Goal: Task Accomplishment & Management: Manage account settings

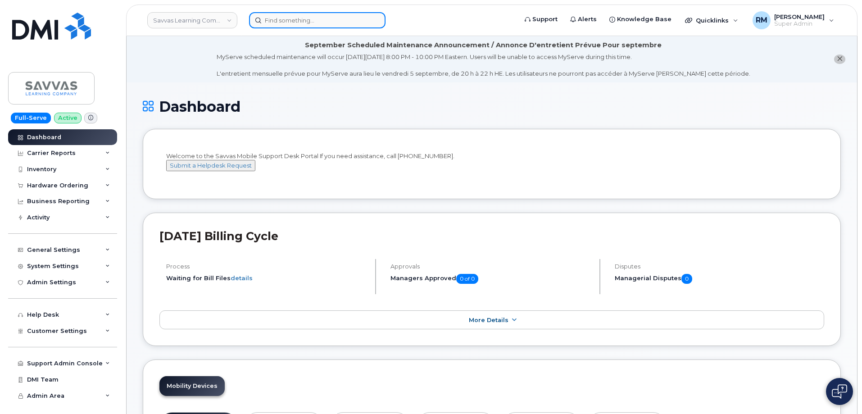
click at [303, 23] on input at bounding box center [317, 20] width 136 height 16
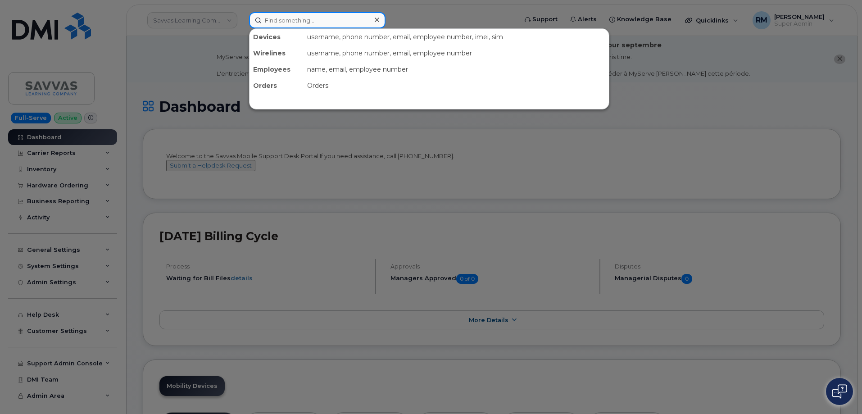
paste input "5128271057"
type input "5128271057"
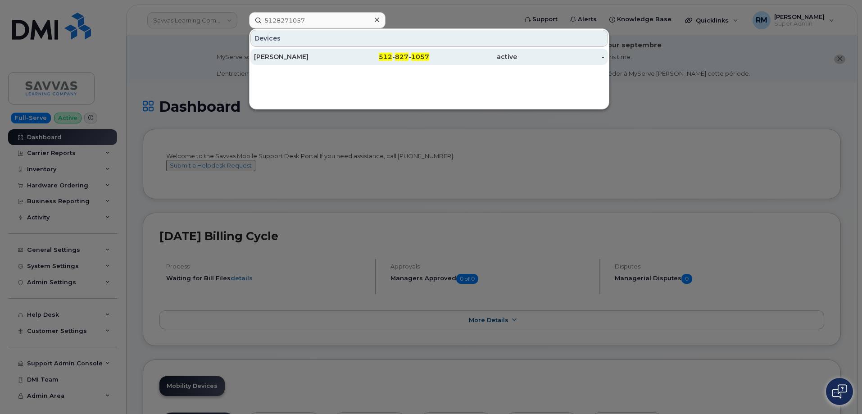
click at [307, 57] on div "[PERSON_NAME]" at bounding box center [298, 56] width 88 height 9
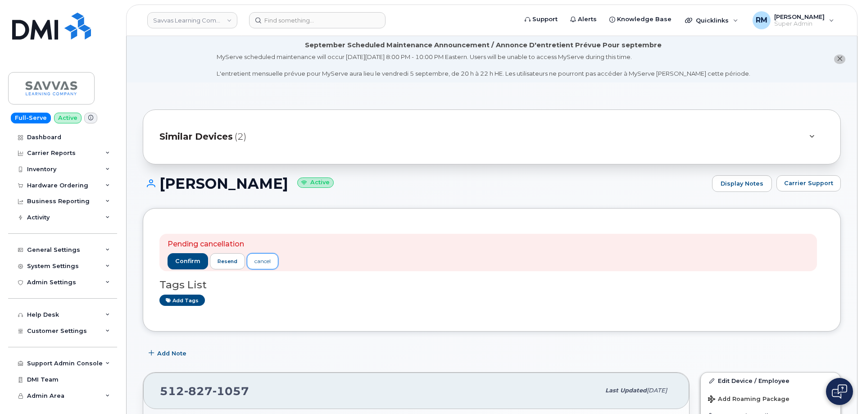
click at [261, 264] on div "cancel" at bounding box center [262, 261] width 16 height 8
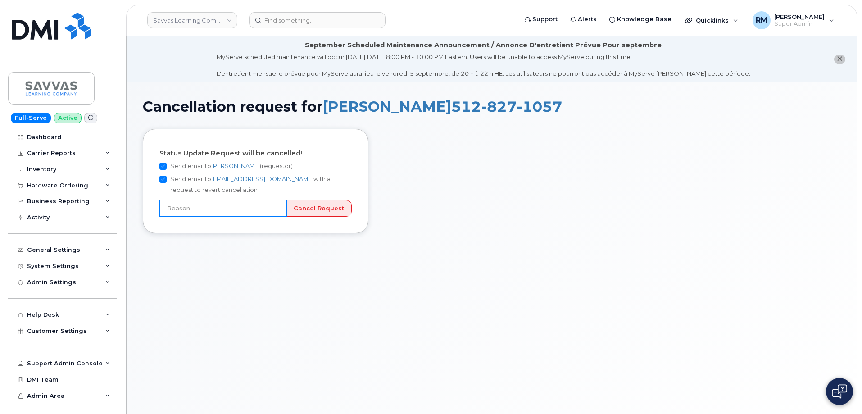
click at [250, 214] on input "text" at bounding box center [222, 208] width 127 height 16
click at [349, 247] on div "Cancellation request for ALLISON ANDERSON 512 827 1057 Status Update Request wi…" at bounding box center [492, 258] width 730 height 353
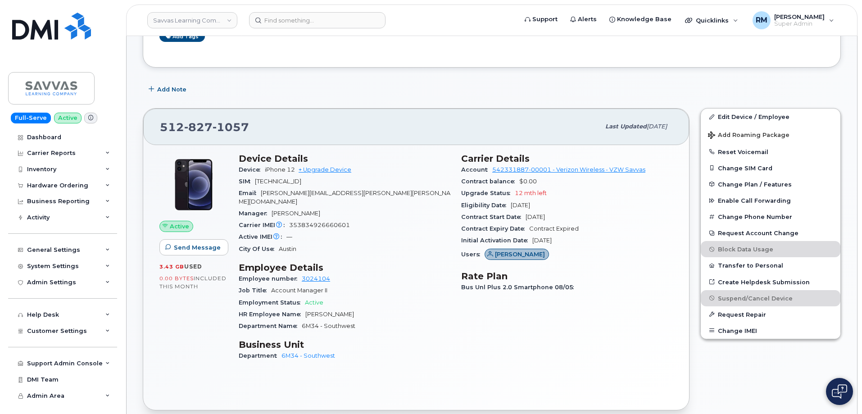
scroll to position [270, 0]
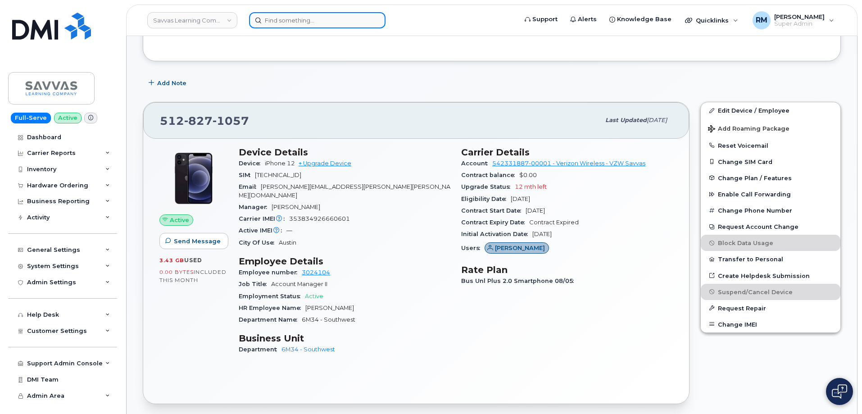
click at [317, 18] on input at bounding box center [317, 20] width 136 height 16
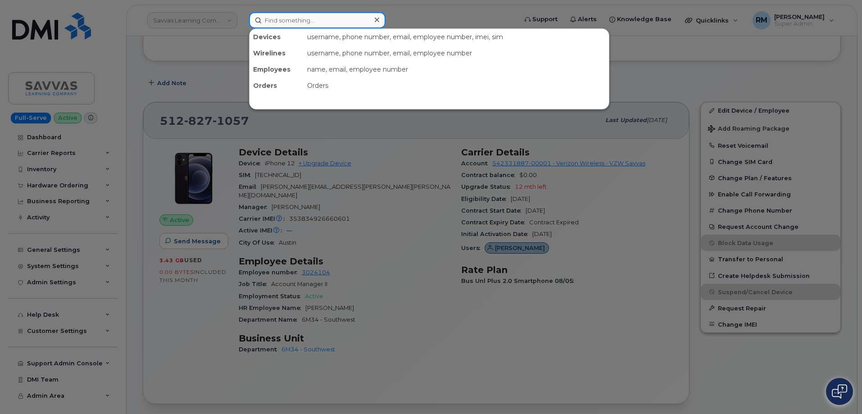
paste input "Gina Floyd"
type input "Gina Floyd"
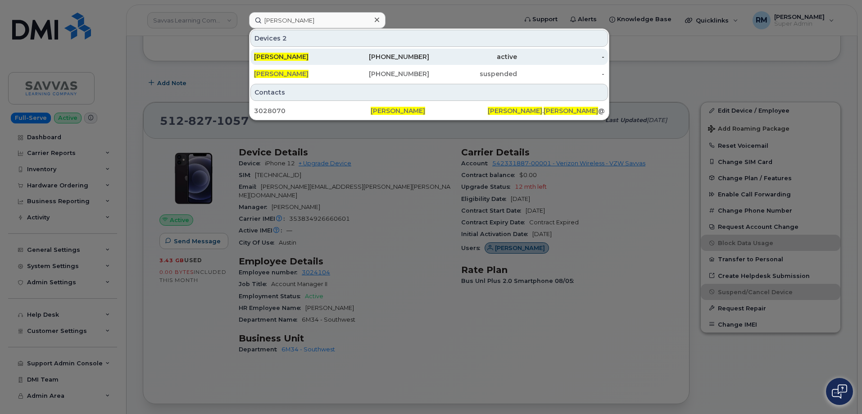
click at [330, 60] on div "GINA FLOYD" at bounding box center [298, 56] width 88 height 9
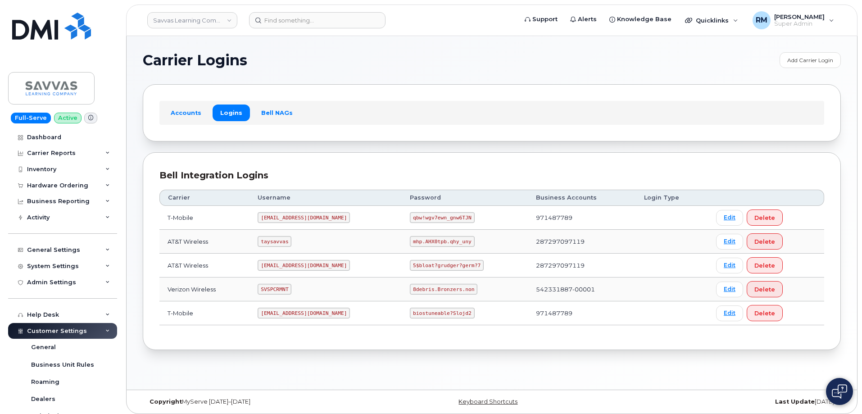
click at [284, 293] on code "SVSPCRMNT" at bounding box center [275, 289] width 34 height 11
copy code "SVSPCRMNT"
drag, startPoint x: 387, startPoint y: 289, endPoint x: 450, endPoint y: 290, distance: 63.5
click at [450, 290] on td "8debris.Bronzers.non" at bounding box center [465, 289] width 126 height 24
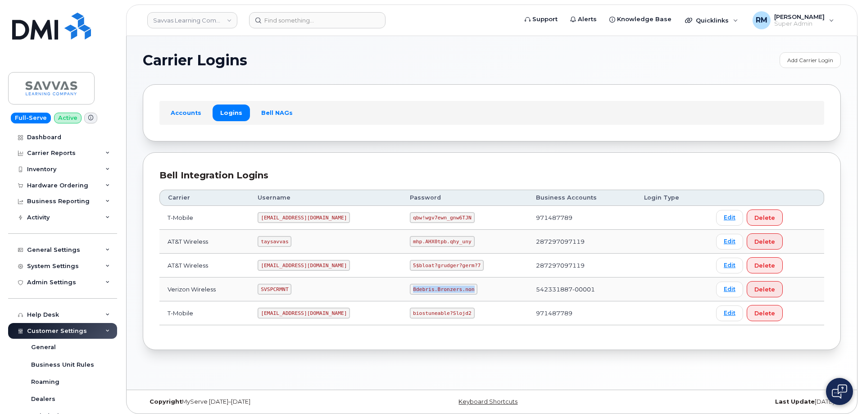
copy code "8debris.Bronzers.non"
click at [302, 25] on input at bounding box center [317, 20] width 136 height 16
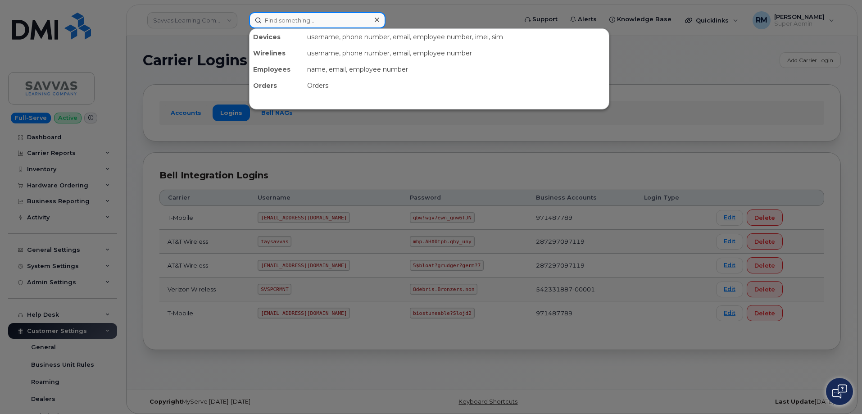
paste input "510-393-7423"
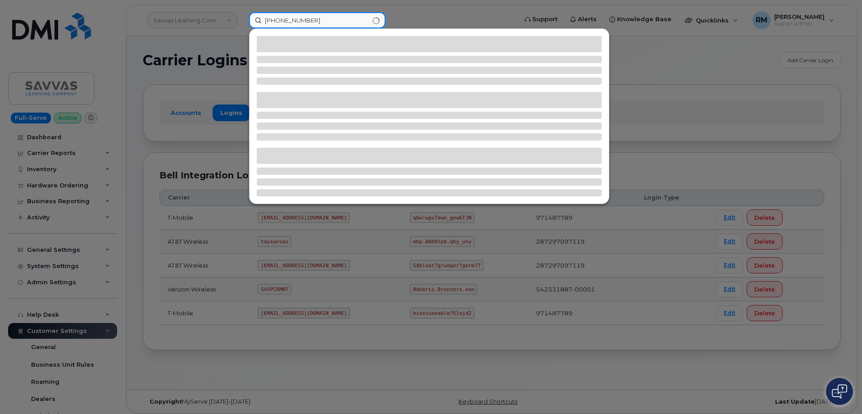
type input "510-393-7423"
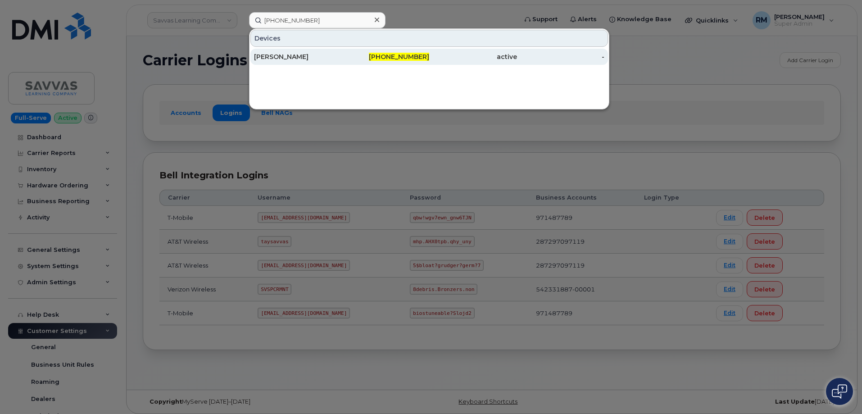
click at [365, 55] on div "510-393-7423" at bounding box center [386, 56] width 88 height 9
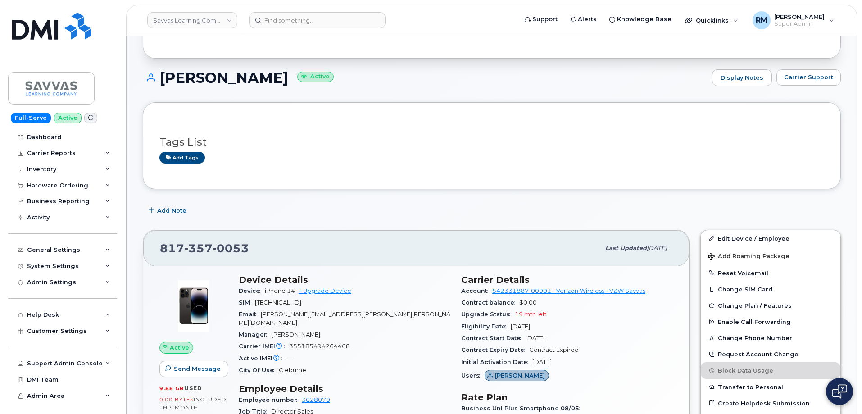
scroll to position [135, 0]
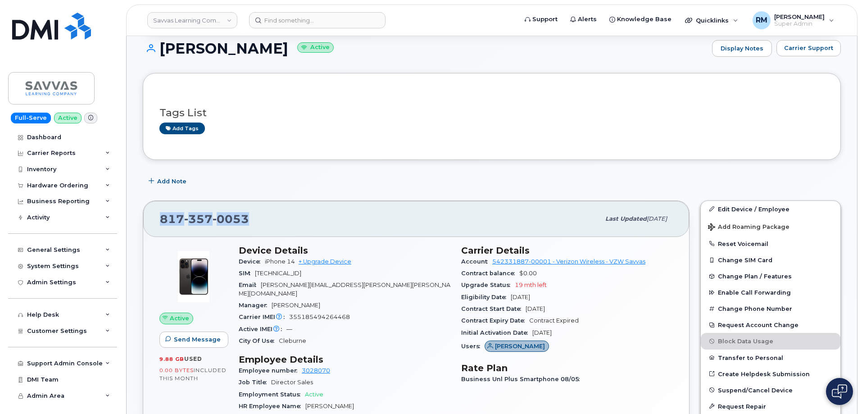
drag, startPoint x: 204, startPoint y: 219, endPoint x: 163, endPoint y: 217, distance: 41.5
click at [163, 217] on div "817 357 0053" at bounding box center [380, 218] width 440 height 19
copy span "817 357 0053"
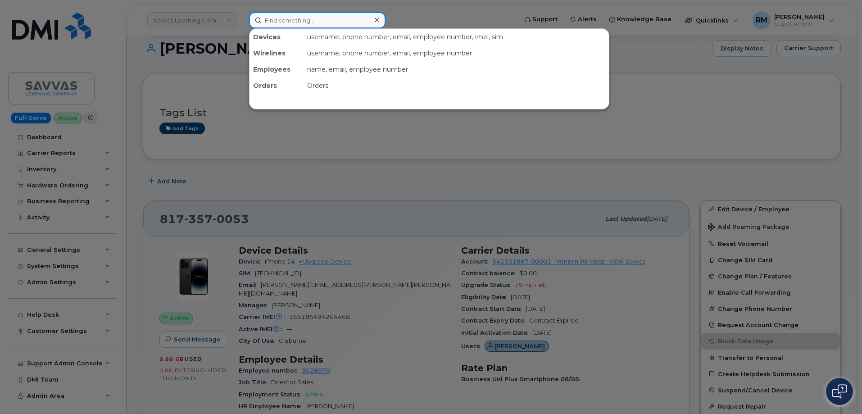
click at [345, 16] on input at bounding box center [317, 20] width 136 height 16
paste input "5128271057"
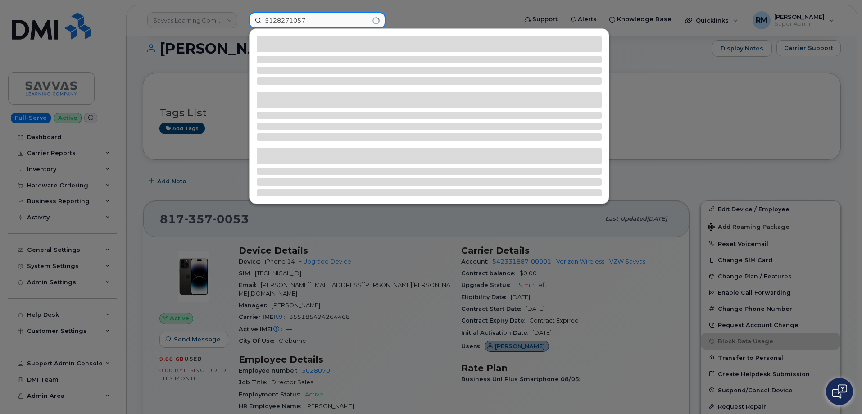
type input "5128271057"
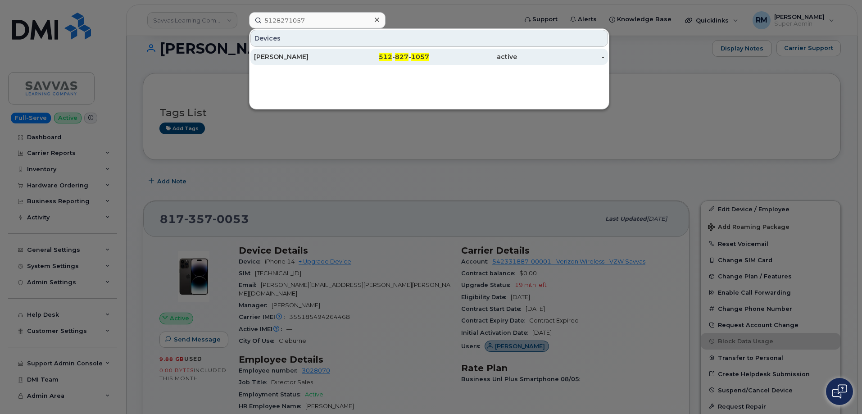
click at [315, 62] on div "ALLISON ANDERSON" at bounding box center [298, 57] width 88 height 16
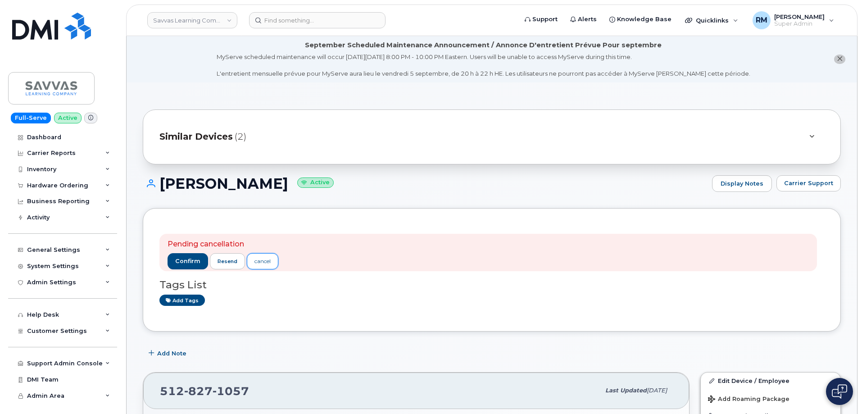
click at [263, 263] on div "cancel" at bounding box center [262, 261] width 16 height 8
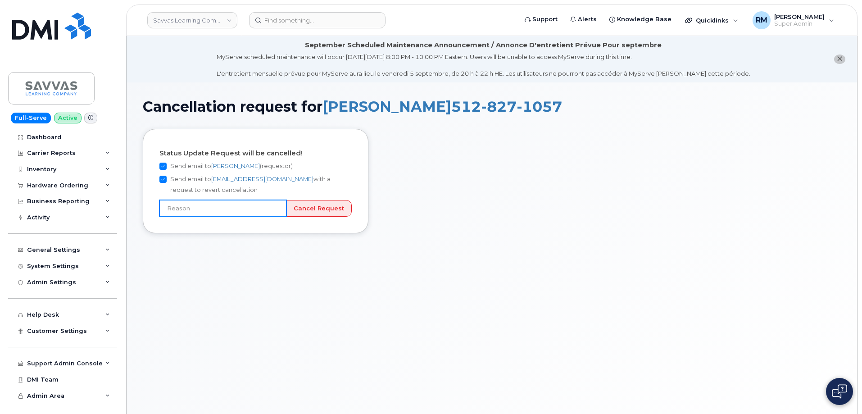
click at [226, 212] on input "text" at bounding box center [222, 208] width 127 height 16
paste input "8173570053"
type input "Line call forwarded to 8173570053"
click at [320, 204] on input "Cancel Request" at bounding box center [319, 208] width 66 height 17
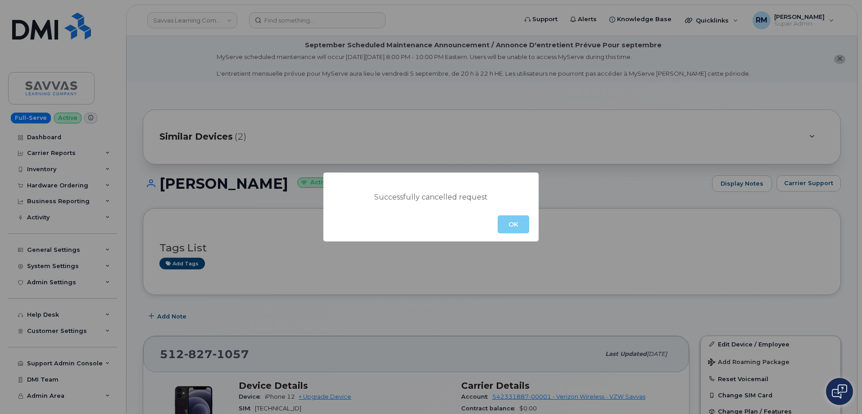
click at [513, 225] on button "OK" at bounding box center [514, 224] width 32 height 18
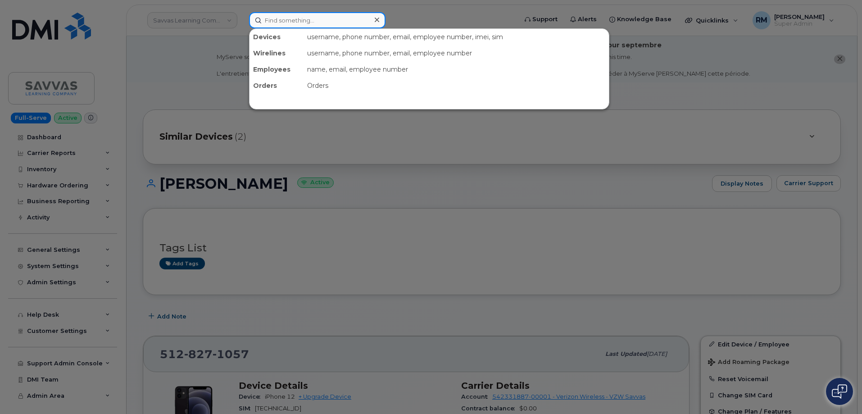
click at [310, 21] on input at bounding box center [317, 20] width 136 height 16
paste input "299959"
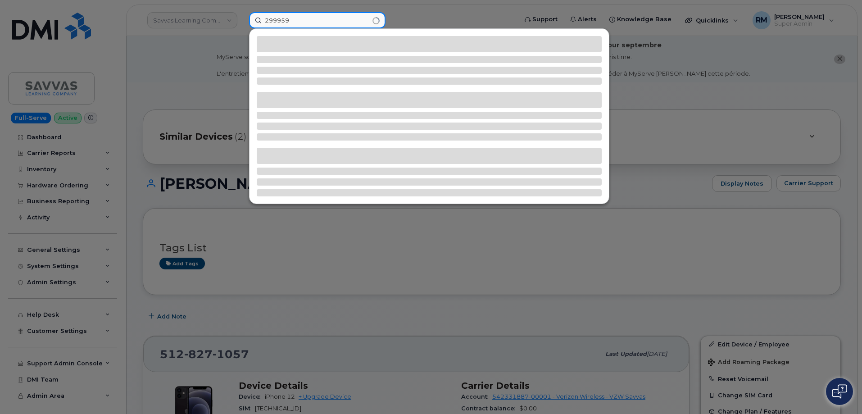
type input "299959"
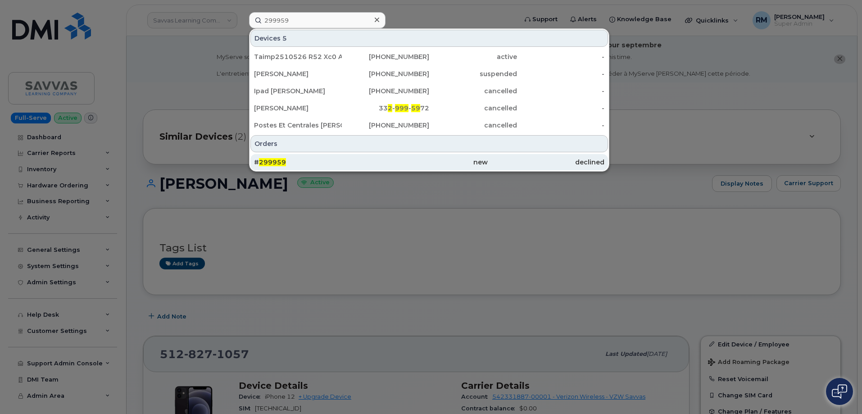
click at [269, 155] on div "# 299959" at bounding box center [312, 162] width 117 height 16
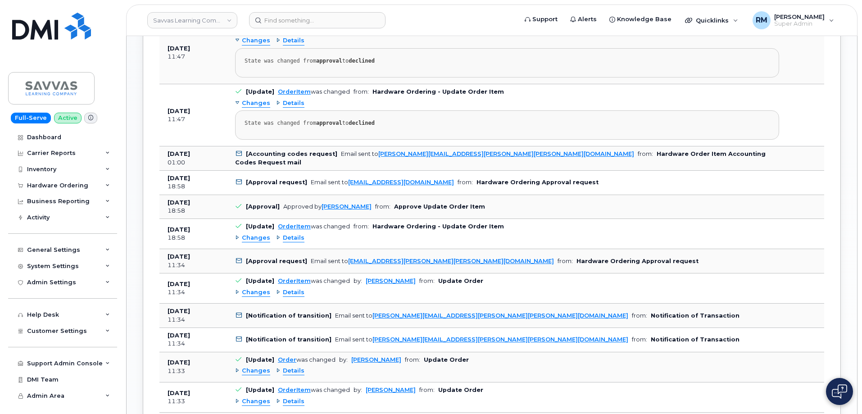
scroll to position [675, 0]
click at [47, 183] on div "Hardware Ordering" at bounding box center [57, 185] width 61 height 7
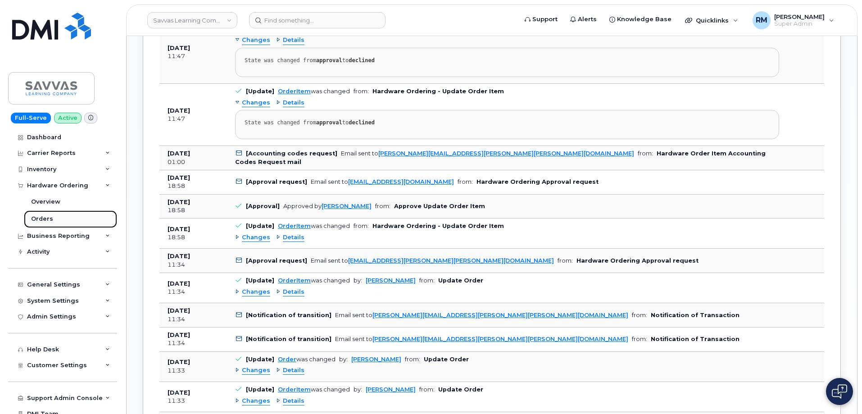
click at [44, 215] on div "Orders" at bounding box center [42, 219] width 22 height 8
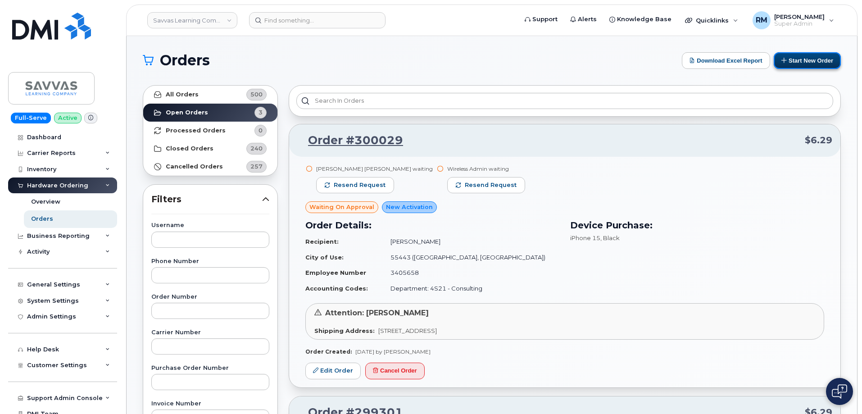
click at [797, 58] on button "Start New Order" at bounding box center [807, 60] width 67 height 17
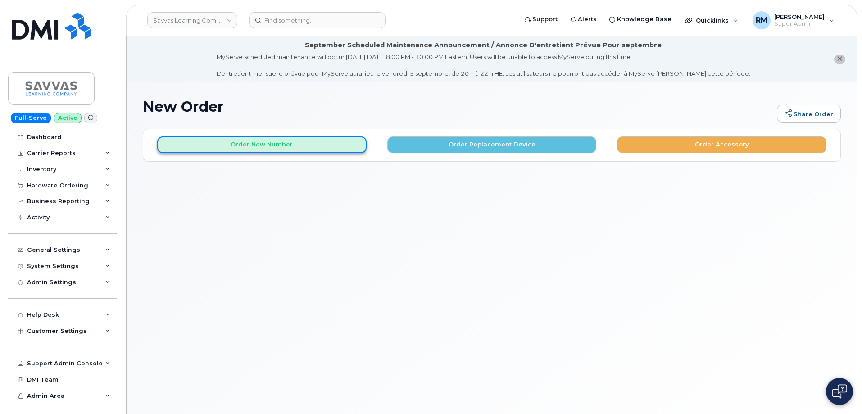
click at [245, 151] on button "Order New Number" at bounding box center [261, 144] width 209 height 17
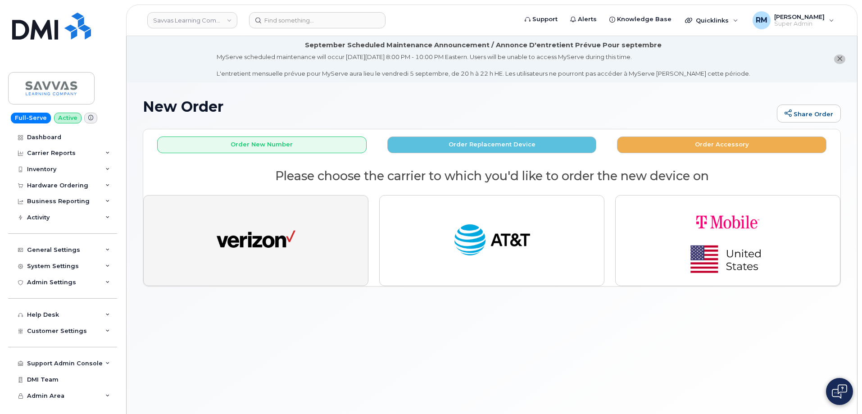
click at [244, 222] on img "button" at bounding box center [256, 240] width 79 height 41
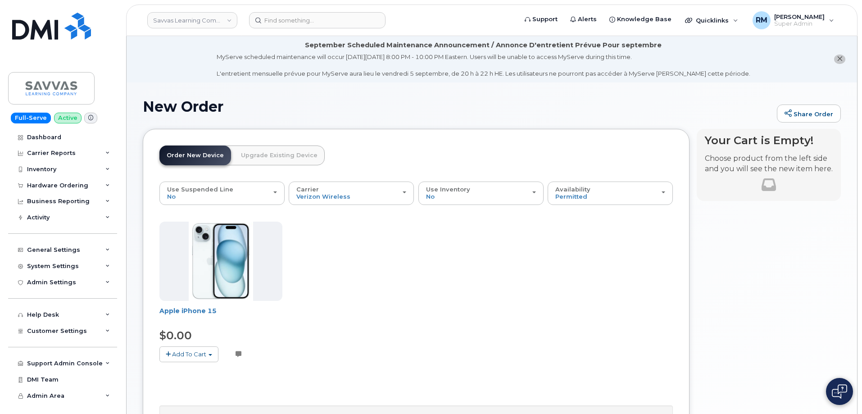
click at [189, 359] on button "Add To Cart" at bounding box center [188, 354] width 59 height 16
click at [193, 371] on link "$0.00 - 3 Year Activation (128GB)" at bounding box center [220, 370] width 116 height 11
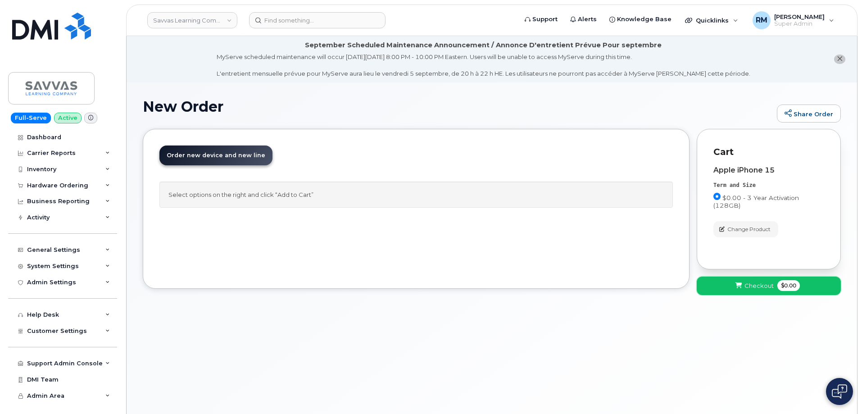
click at [770, 294] on button "Checkout $0.00" at bounding box center [769, 285] width 144 height 18
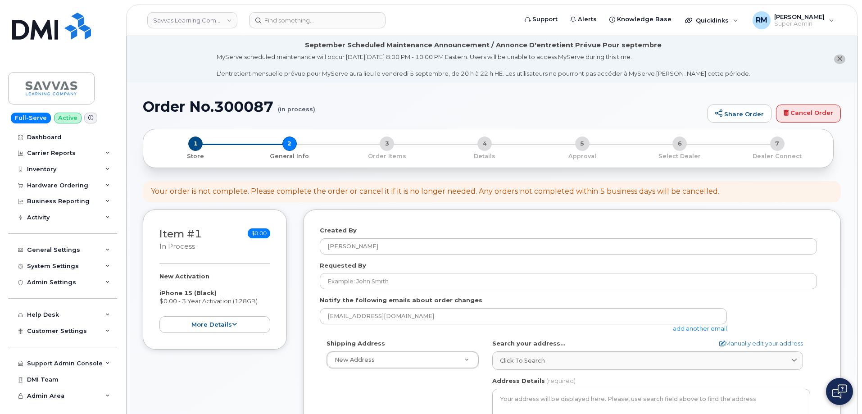
select select
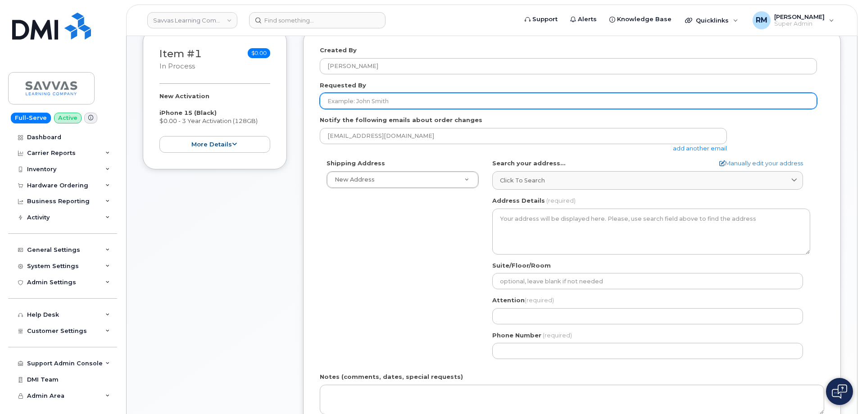
click at [377, 97] on input "Requested By" at bounding box center [568, 101] width 497 height 16
type input "Test"
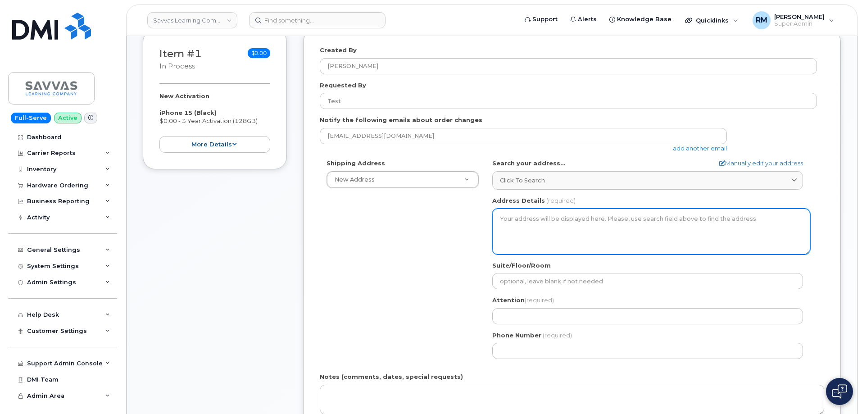
click at [544, 216] on textarea "Address Details" at bounding box center [651, 231] width 318 height 46
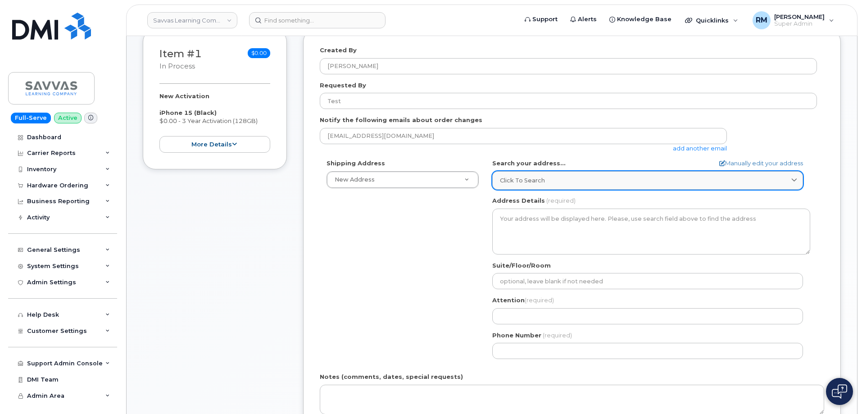
click at [531, 179] on span "Click to search" at bounding box center [522, 180] width 45 height 9
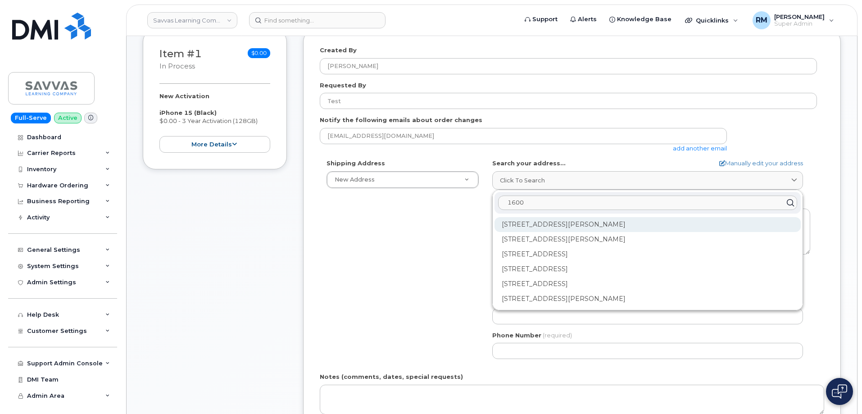
type input "1600"
click at [549, 220] on div "1600 Marion Mount Gilead Rd Marion OH 43302-5822" at bounding box center [647, 224] width 306 height 15
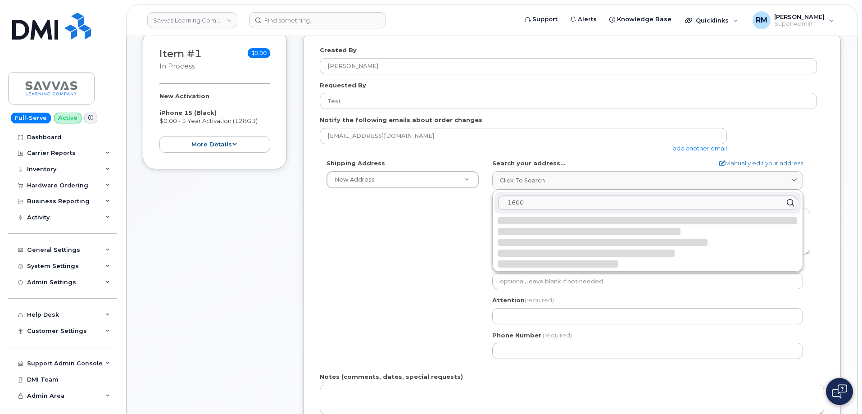
select select
type textarea "1600 Marion Mount Gilead Rd MARION OH 43302-5822 UNITED STATES"
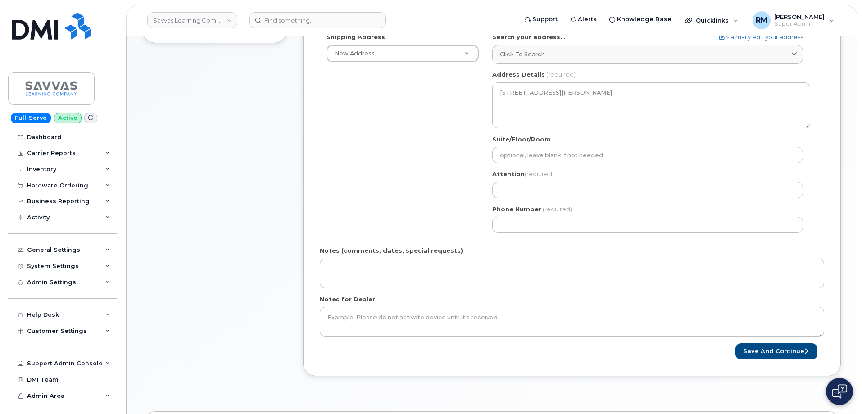
scroll to position [315, 0]
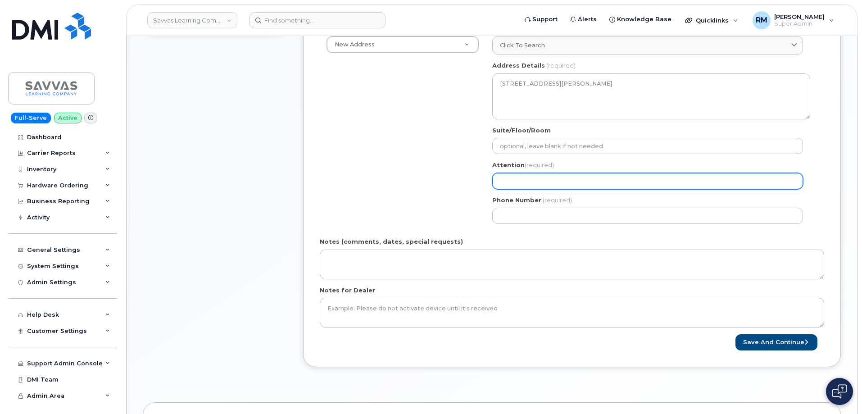
click at [531, 177] on input "Attention (required)" at bounding box center [647, 181] width 311 height 16
select select
type input "T"
select select
type input "Te"
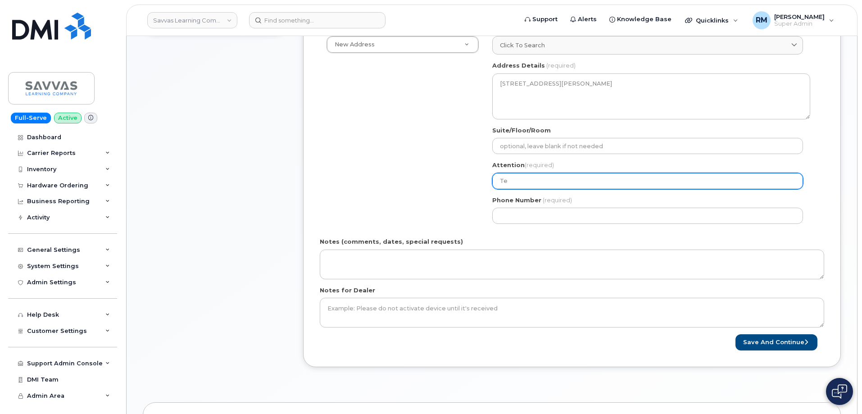
select select
type input "Tes"
select select
type input "Test"
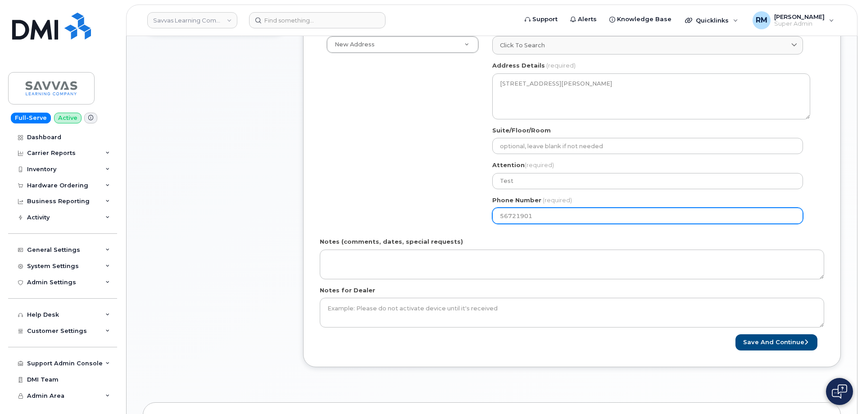
type input "567219019"
select select
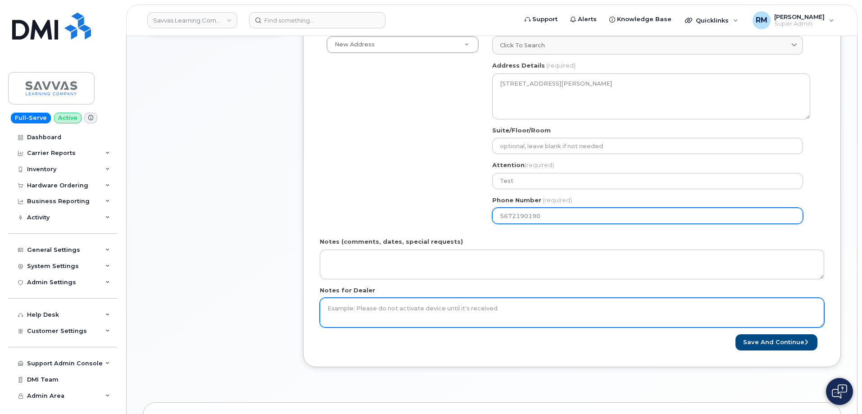
type input "5672190190"
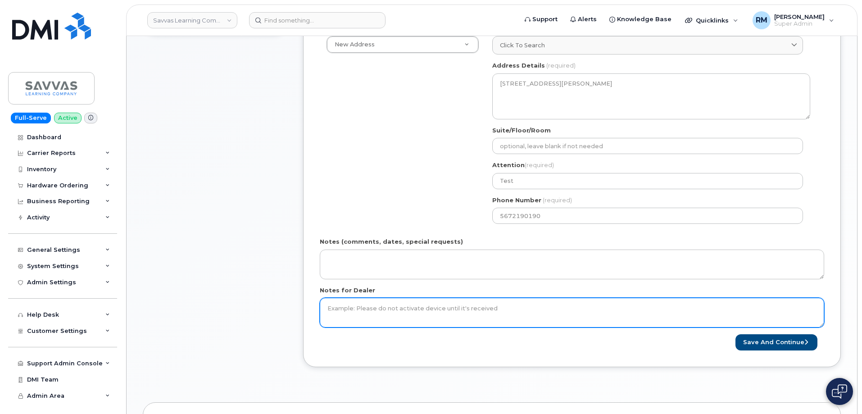
click at [507, 308] on textarea "Notes for Dealer" at bounding box center [572, 313] width 504 height 30
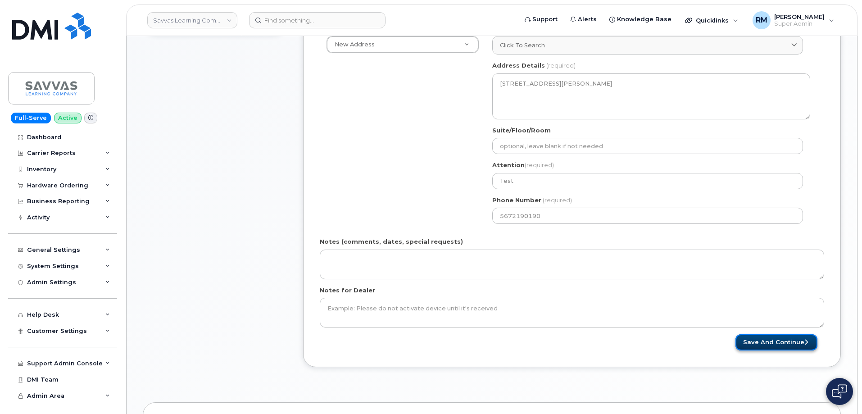
click at [786, 339] on button "Save and Continue" at bounding box center [776, 342] width 82 height 17
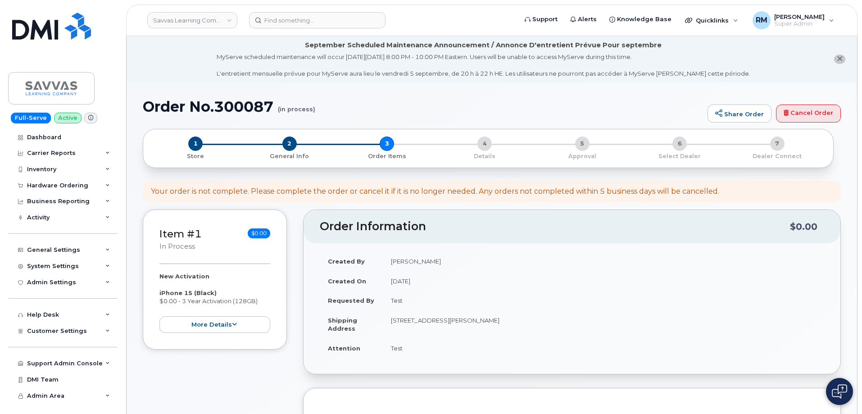
select select
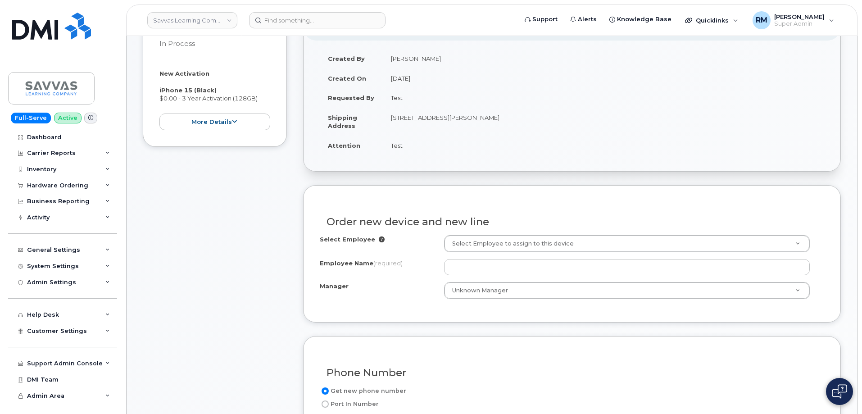
scroll to position [270, 0]
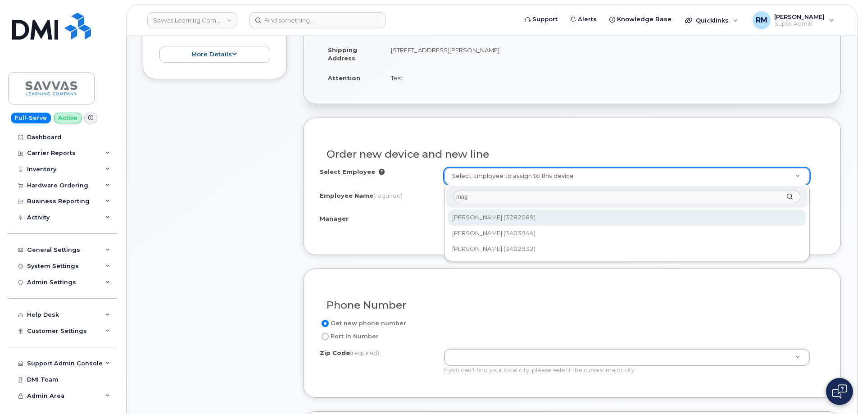
type input "mag"
type input "1849695"
type input "Magali Ramirez-Sanchez"
type input "United States of America"
select select "4M51 - Dev Srv Outsourcing"
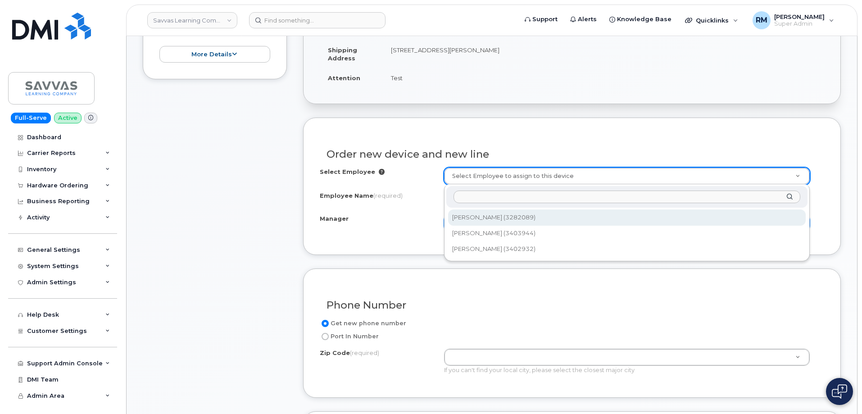
select select "2016036"
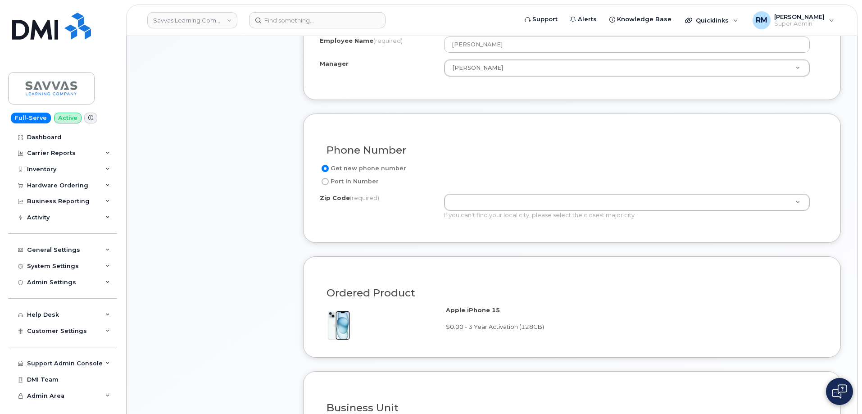
scroll to position [450, 0]
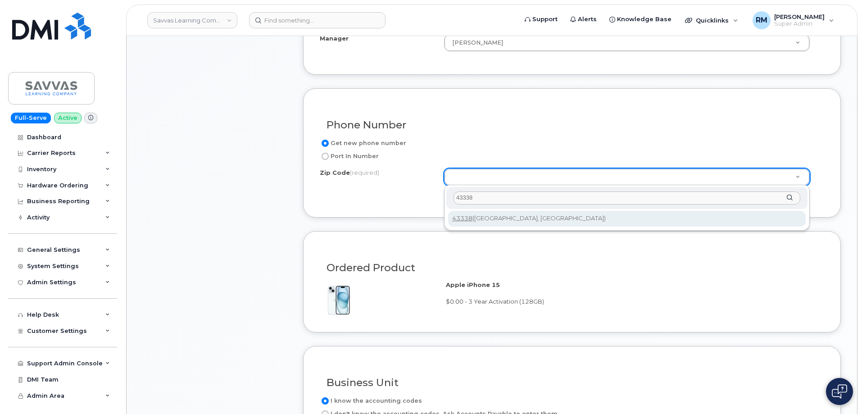
type input "43338"
type input "43338 (Mount Gilead, OH)"
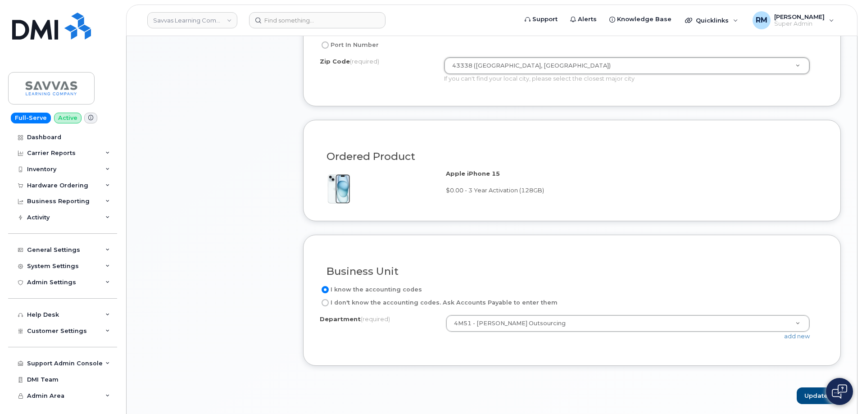
scroll to position [540, 0]
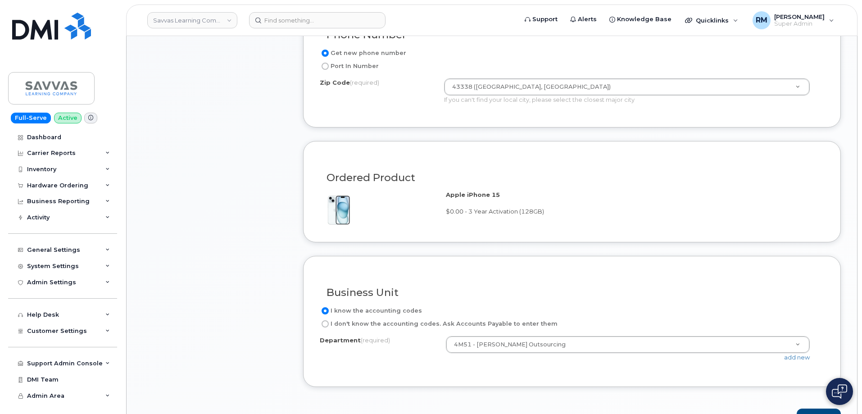
click at [325, 324] on input "I don't know the accounting codes. Ask Accounts Payable to enter them" at bounding box center [324, 323] width 7 height 7
radio input "true"
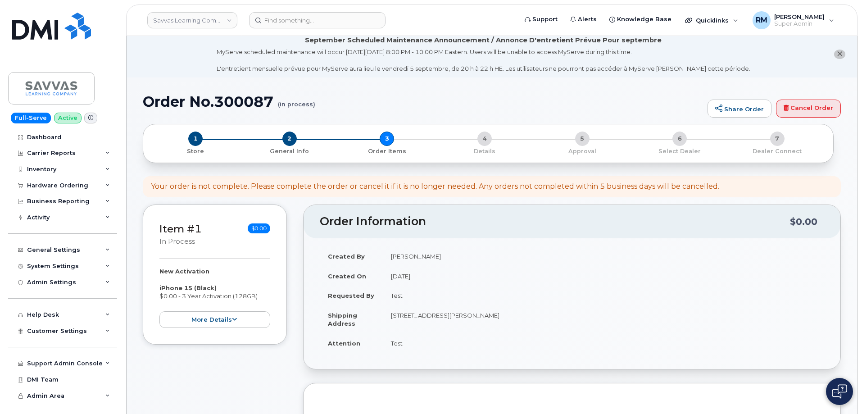
scroll to position [0, 0]
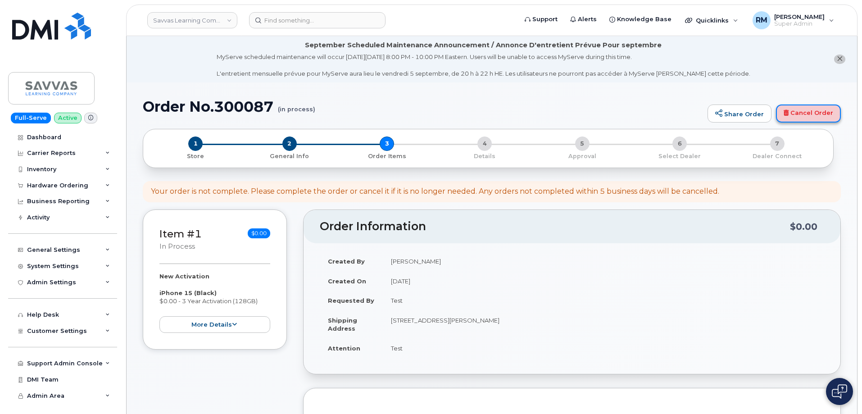
click at [801, 111] on link "Cancel Order" at bounding box center [808, 113] width 65 height 18
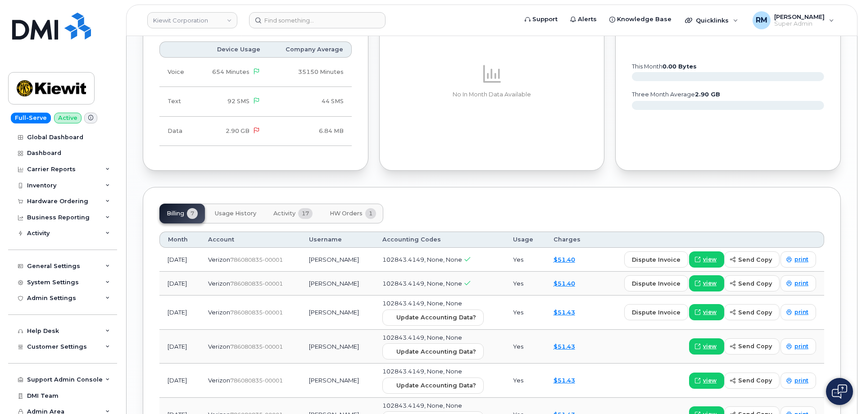
scroll to position [991, 0]
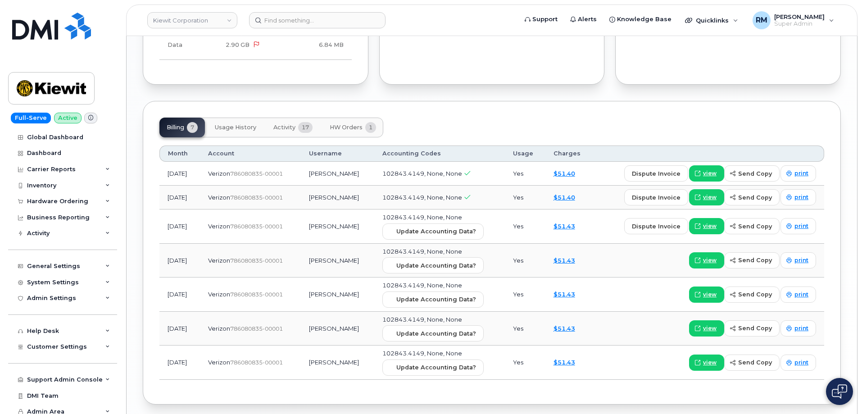
click at [278, 124] on span "Activity" at bounding box center [284, 127] width 22 height 7
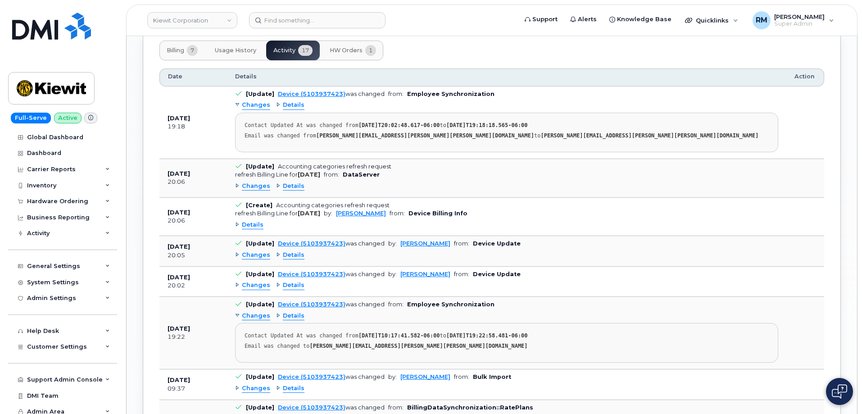
scroll to position [1081, 0]
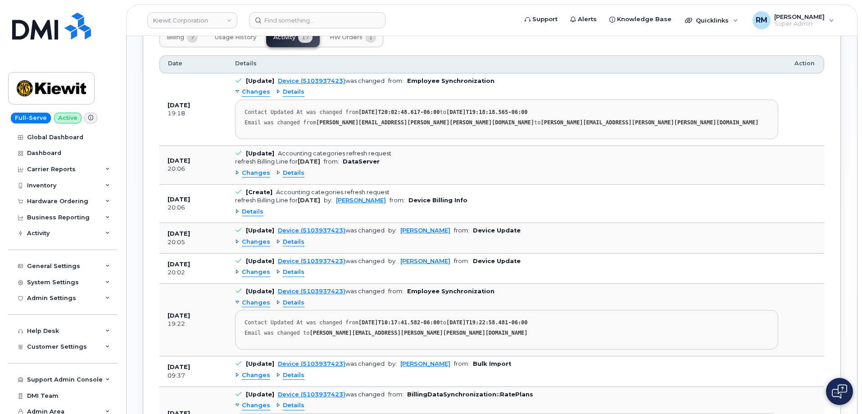
click at [254, 208] on span "Details" at bounding box center [253, 212] width 22 height 9
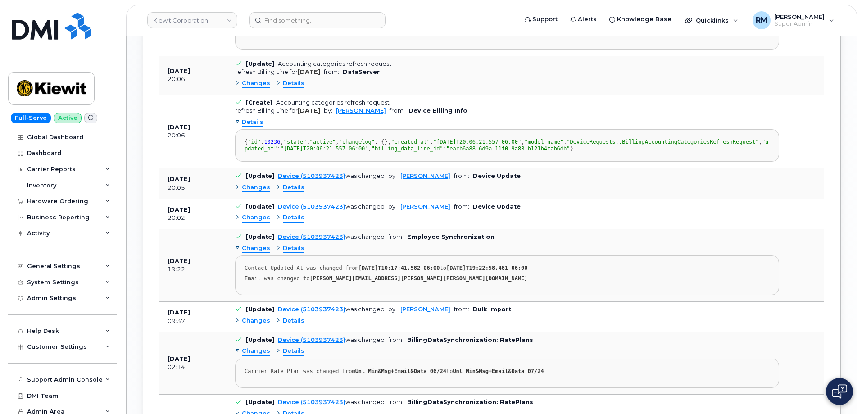
scroll to position [1171, 0]
click at [291, 191] on span "Details" at bounding box center [294, 187] width 22 height 9
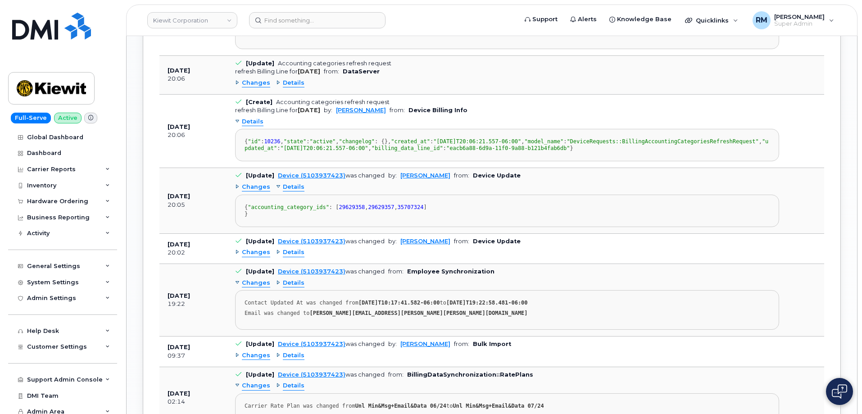
click at [291, 191] on span "Details" at bounding box center [294, 187] width 22 height 9
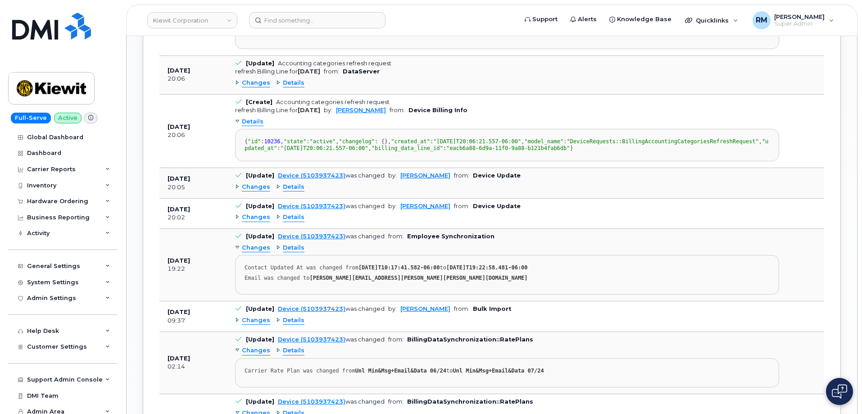
click at [255, 191] on span "Changes" at bounding box center [256, 187] width 28 height 9
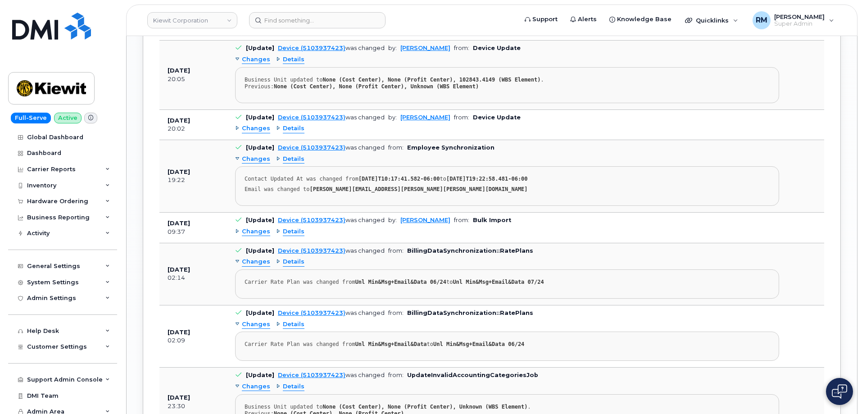
scroll to position [1306, 0]
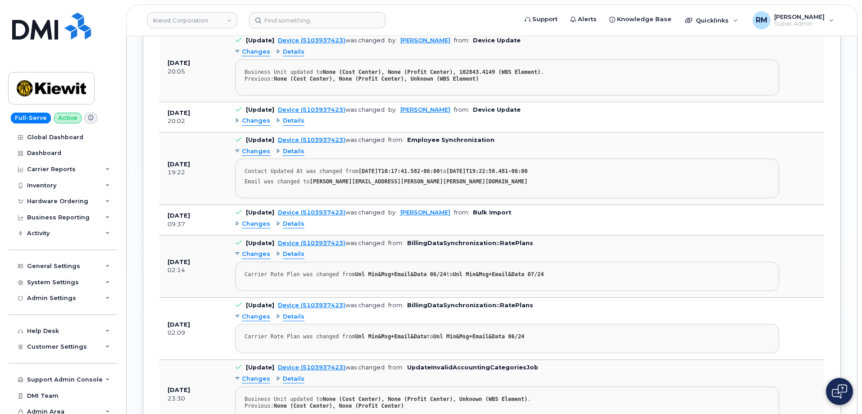
click at [255, 125] on span "Changes" at bounding box center [256, 121] width 28 height 9
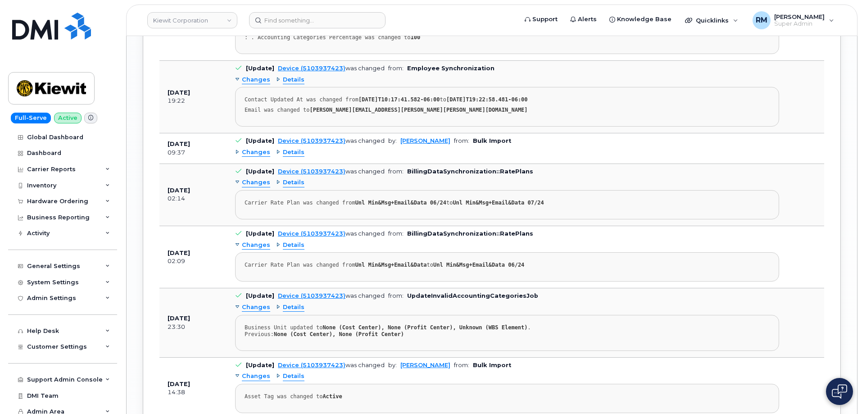
scroll to position [1531, 0]
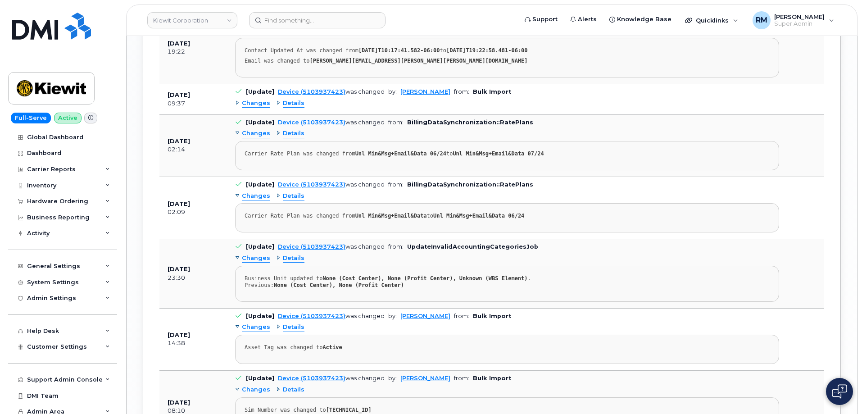
click at [253, 108] on span "Changes" at bounding box center [256, 103] width 28 height 9
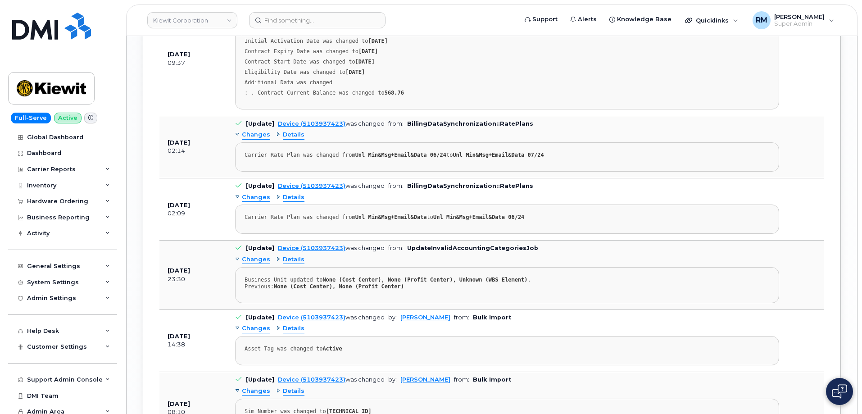
scroll to position [1621, 0]
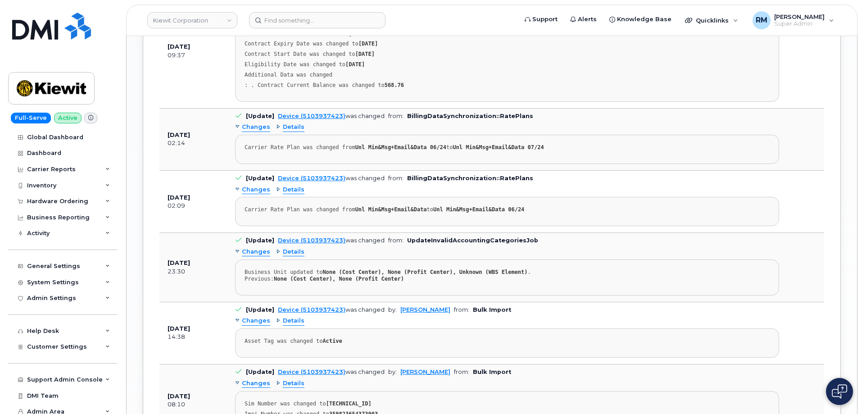
click at [251, 131] on span "Changes" at bounding box center [256, 127] width 28 height 9
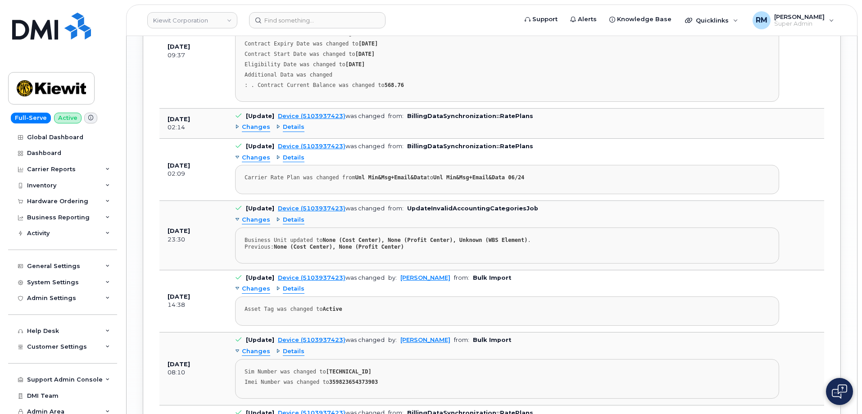
click at [248, 162] on span "Changes" at bounding box center [256, 158] width 28 height 9
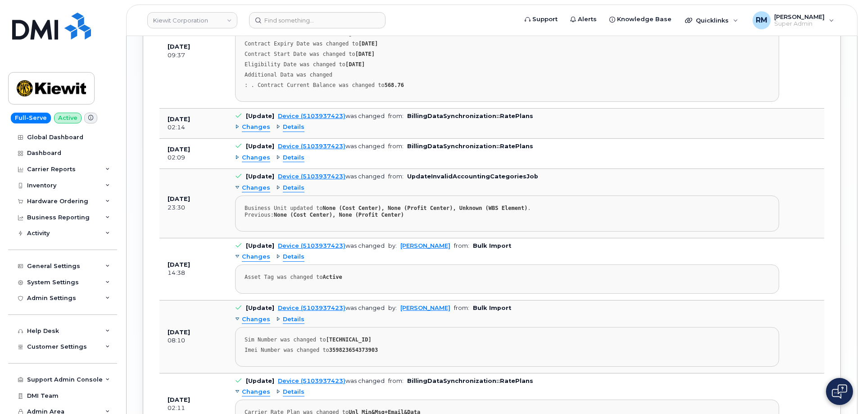
click at [255, 192] on span "Changes" at bounding box center [256, 188] width 28 height 9
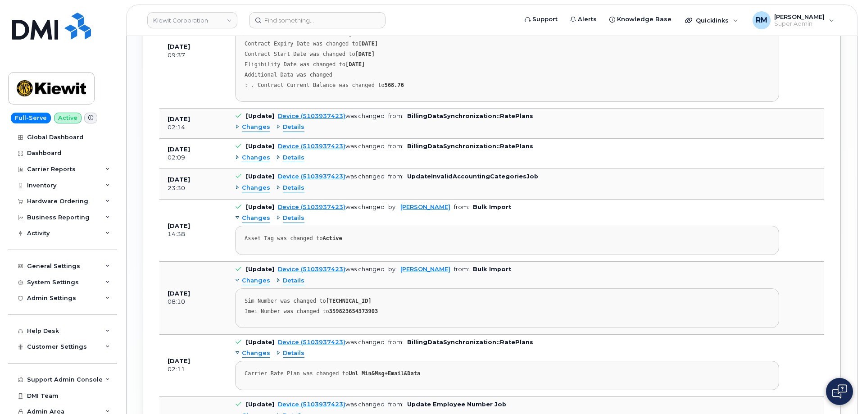
click at [255, 192] on span "Changes" at bounding box center [256, 188] width 28 height 9
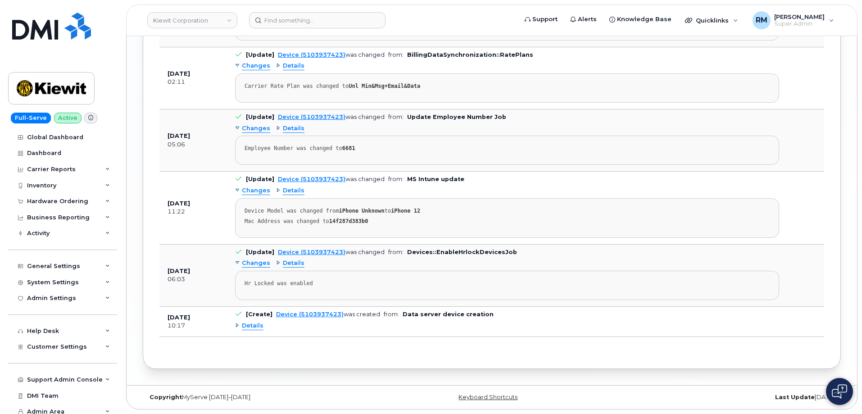
scroll to position [1986, 0]
click at [254, 326] on span "Details" at bounding box center [253, 325] width 22 height 9
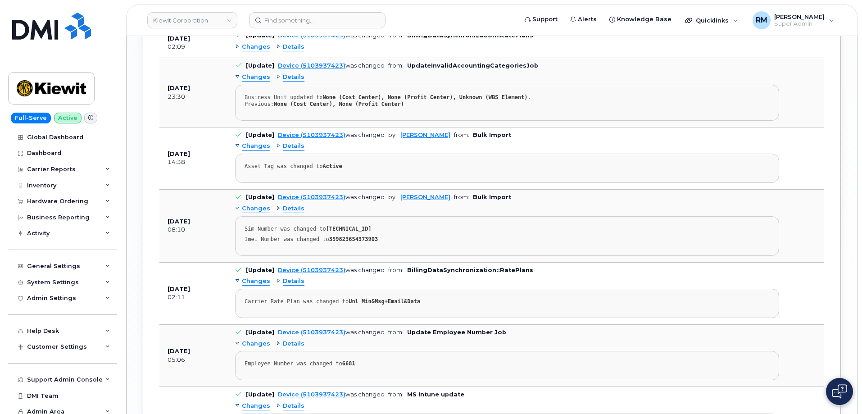
scroll to position [1716, 0]
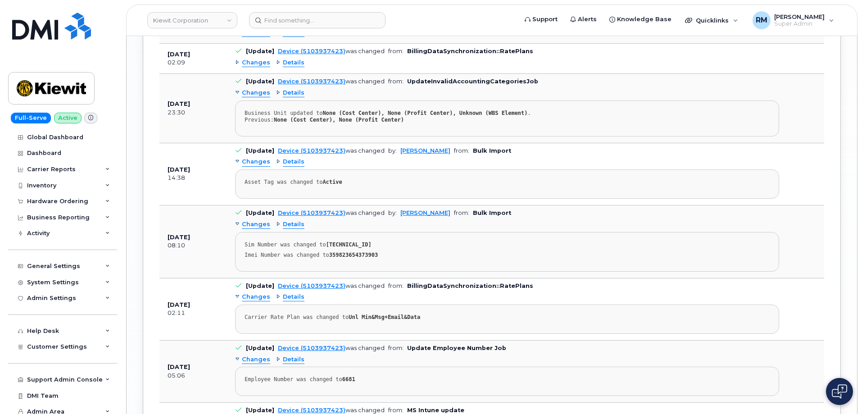
click at [248, 67] on span "Changes" at bounding box center [256, 63] width 28 height 9
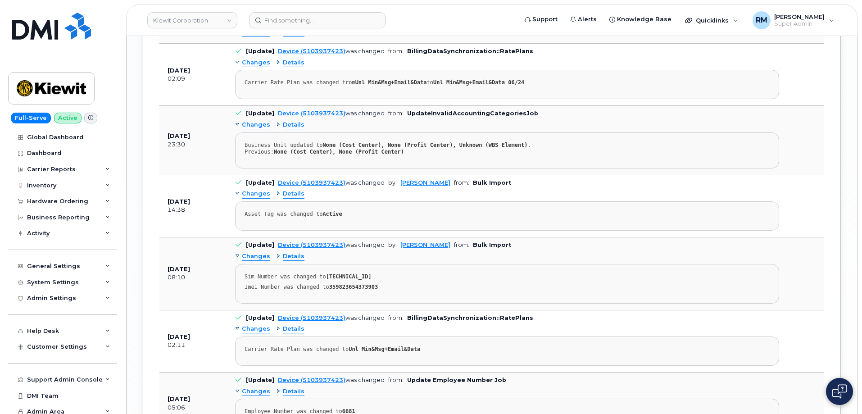
scroll to position [1671, 0]
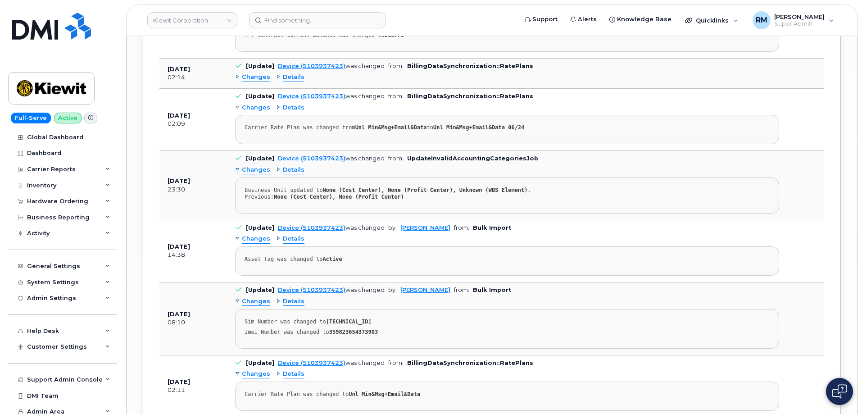
click at [248, 82] on span "Changes" at bounding box center [256, 77] width 28 height 9
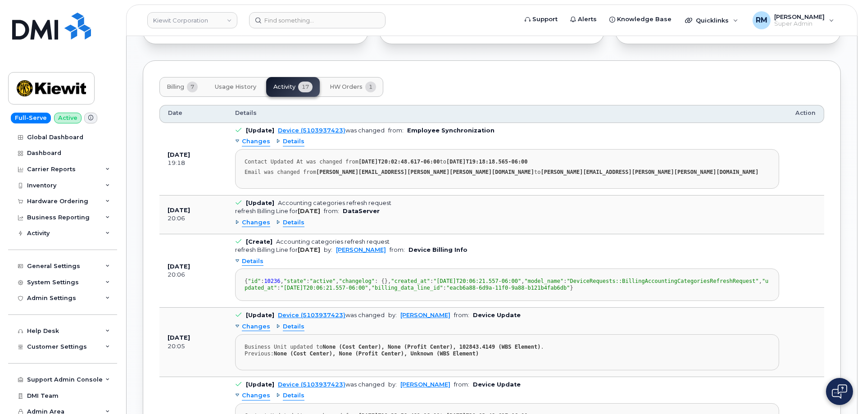
scroll to position [1017, 0]
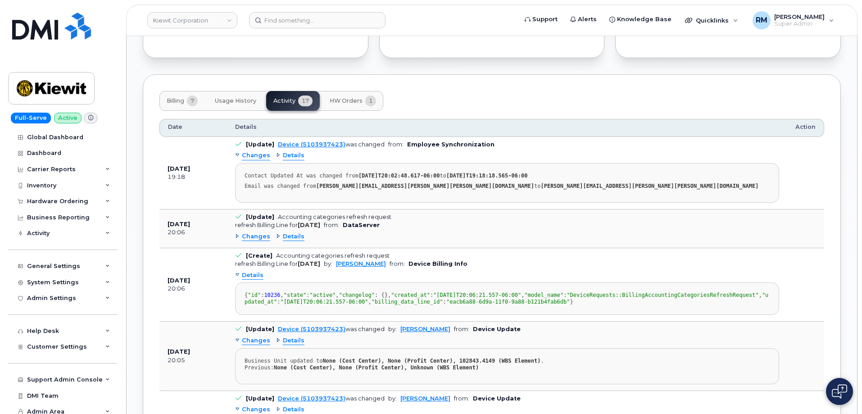
click at [252, 232] on span "Changes" at bounding box center [256, 236] width 28 height 9
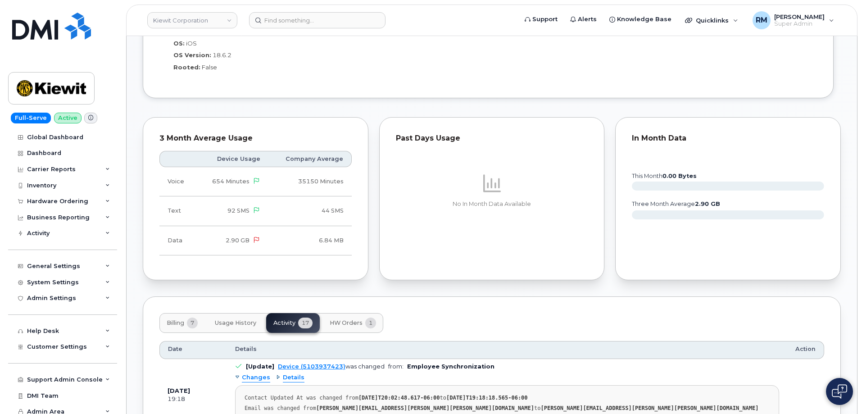
scroll to position [792, 0]
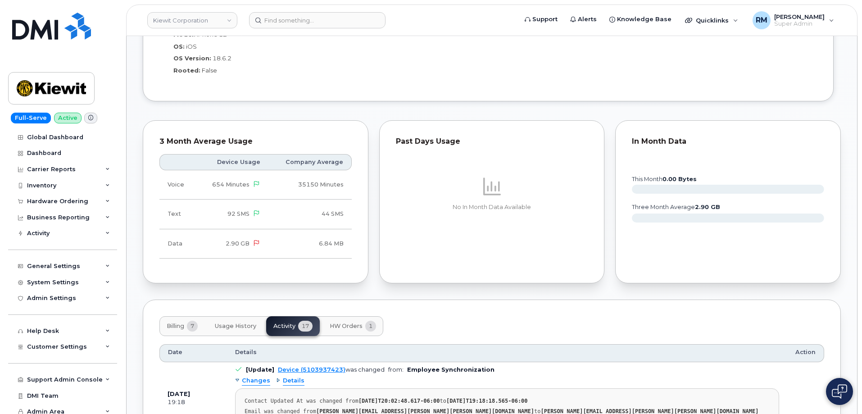
click at [217, 272] on div "3 Month Average Usage Device Usage Company Average Voice 654 Minutes 35150 Minu…" at bounding box center [256, 201] width 226 height 163
click at [58, 186] on div "Inventory" at bounding box center [62, 185] width 109 height 16
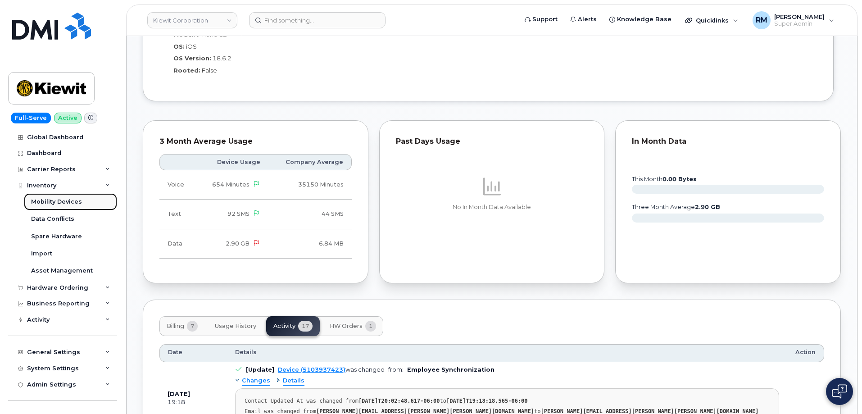
click at [43, 204] on div "Mobility Devices" at bounding box center [56, 202] width 51 height 8
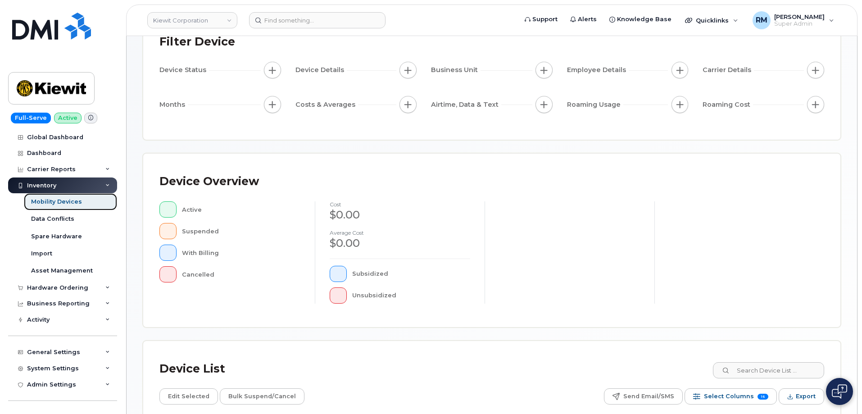
scroll to position [224, 0]
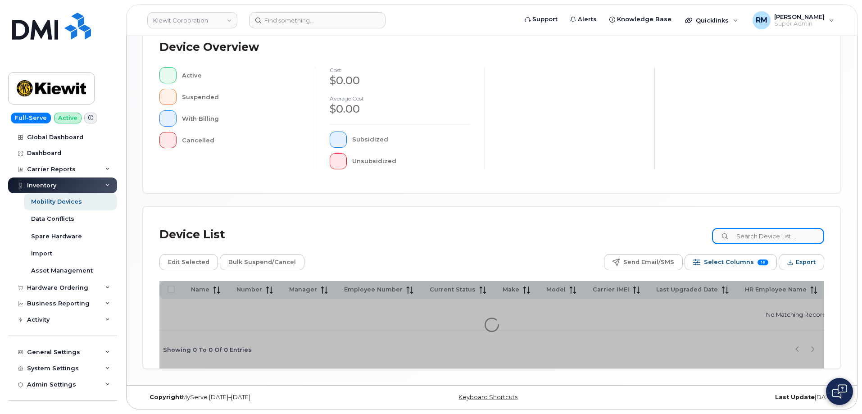
click at [750, 237] on input at bounding box center [768, 236] width 112 height 16
paste input "102843.4149"
type input "102843.4149"
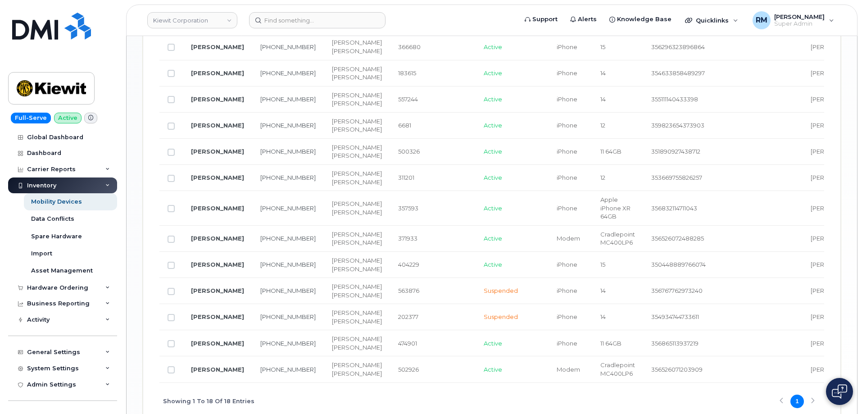
scroll to position [877, 0]
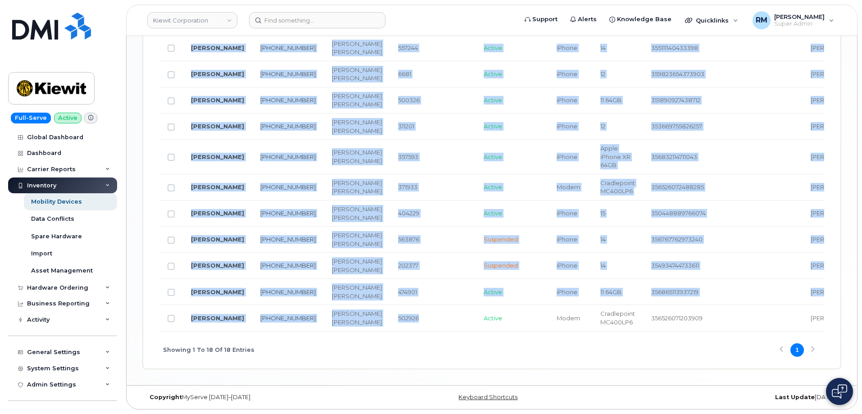
drag, startPoint x: 408, startPoint y: 328, endPoint x: 507, endPoint y: 331, distance: 99.1
click at [507, 331] on div "Name Number Manager Employee Number Current Status Make Model Carrier IMEI Last…" at bounding box center [491, 70] width 665 height 522
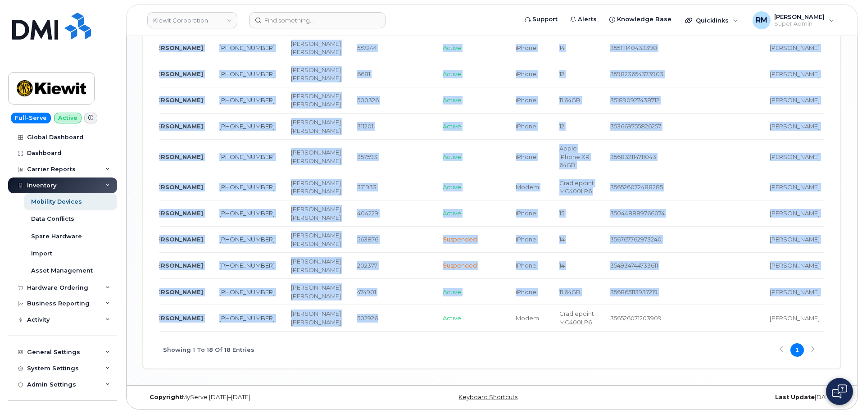
scroll to position [0, 0]
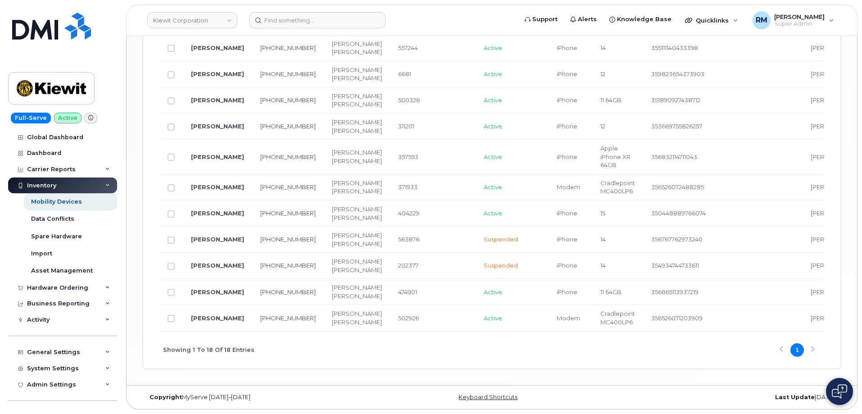
drag, startPoint x: 366, startPoint y: 358, endPoint x: 358, endPoint y: 356, distance: 8.0
click at [365, 358] on div "Showing 1 To 18 Of 18 Entries 1" at bounding box center [491, 349] width 665 height 37
drag, startPoint x: 279, startPoint y: 320, endPoint x: 243, endPoint y: 307, distance: 38.3
click at [252, 307] on td "[PHONE_NUMBER]" at bounding box center [288, 318] width 72 height 26
copy link "[PHONE_NUMBER]"
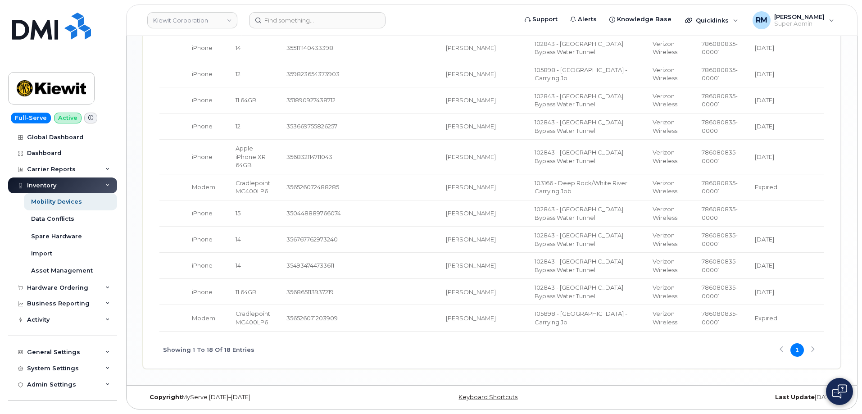
scroll to position [832, 0]
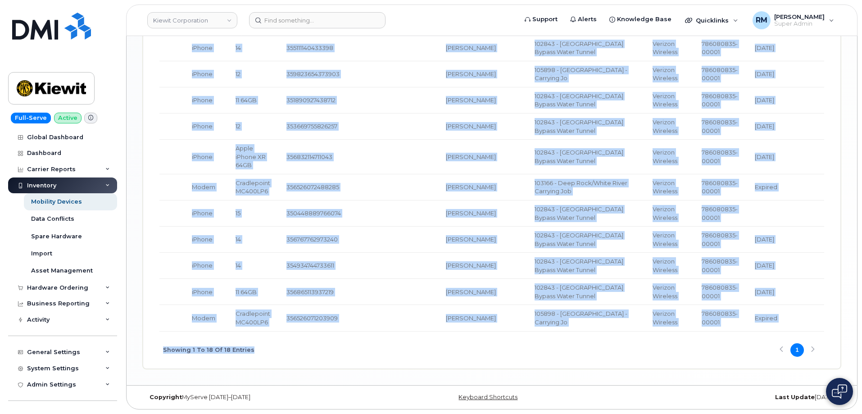
drag, startPoint x: 471, startPoint y: 377, endPoint x: 466, endPoint y: 374, distance: 5.9
click at [466, 368] on div "Name Number Manager Employee Number Current Status Make Model Carrier IMEI Last…" at bounding box center [491, 88] width 665 height 559
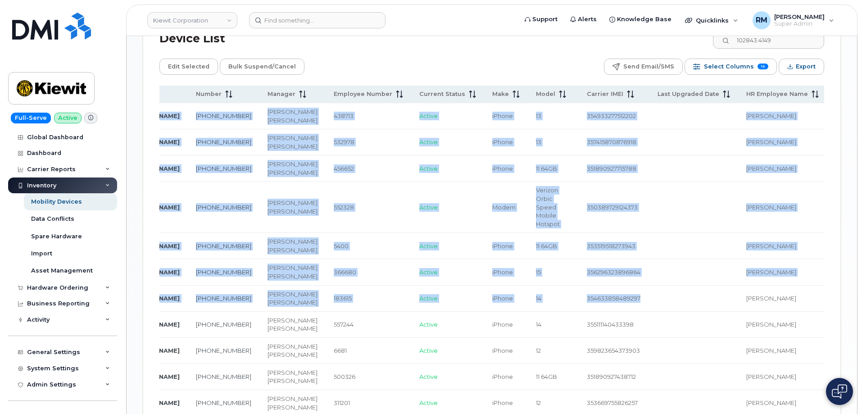
scroll to position [0, 0]
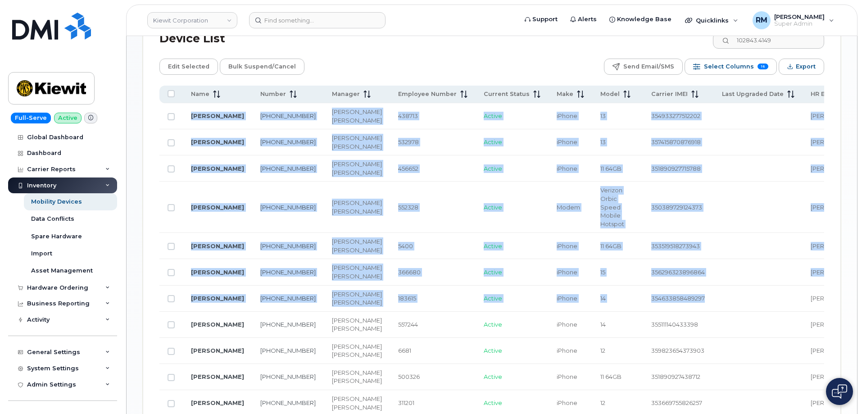
drag, startPoint x: 386, startPoint y: 331, endPoint x: 137, endPoint y: 331, distance: 249.5
click at [137, 331] on div "Mobility Devices Devices Save Report Import from CSV Export to CSV Add Device F…" at bounding box center [492, 112] width 730 height 1097
click at [279, 312] on td "[PHONE_NUMBER]" at bounding box center [288, 298] width 72 height 26
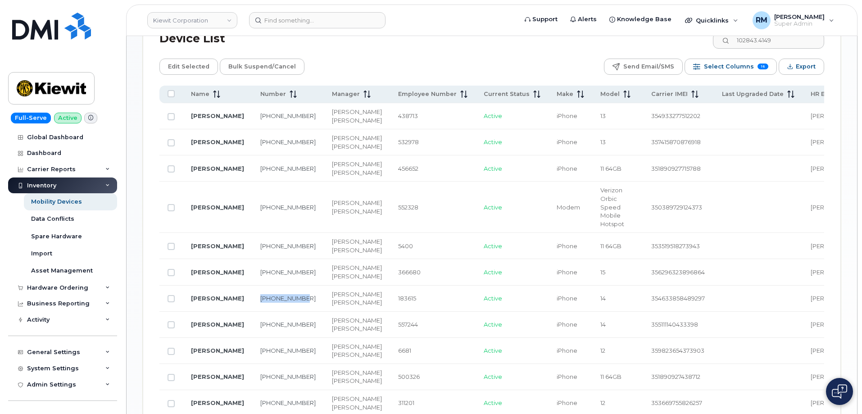
drag, startPoint x: 272, startPoint y: 343, endPoint x: 246, endPoint y: 331, distance: 29.0
click at [252, 312] on td "[PHONE_NUMBER]" at bounding box center [288, 298] width 72 height 26
copy link "[PHONE_NUMBER]"
